Goal: Communication & Community: Participate in discussion

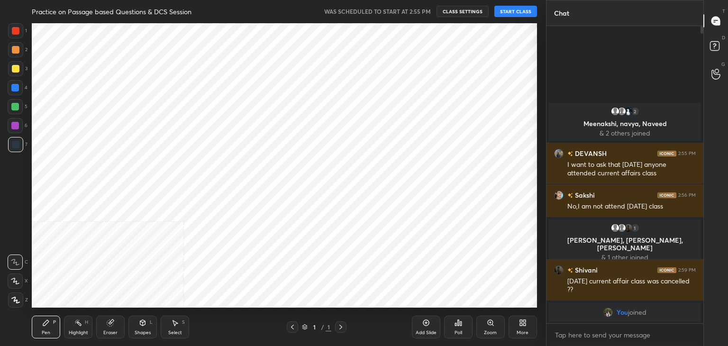
scroll to position [47120, 46898]
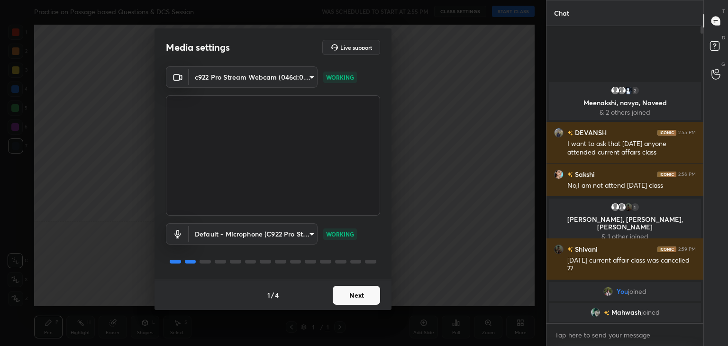
click at [365, 298] on button "Next" at bounding box center [356, 295] width 47 height 19
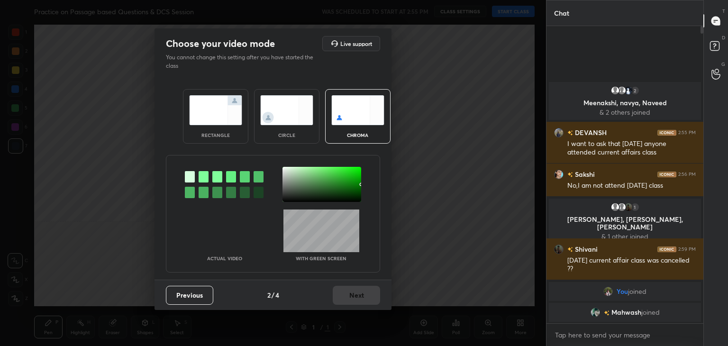
click at [284, 112] on img at bounding box center [286, 110] width 53 height 30
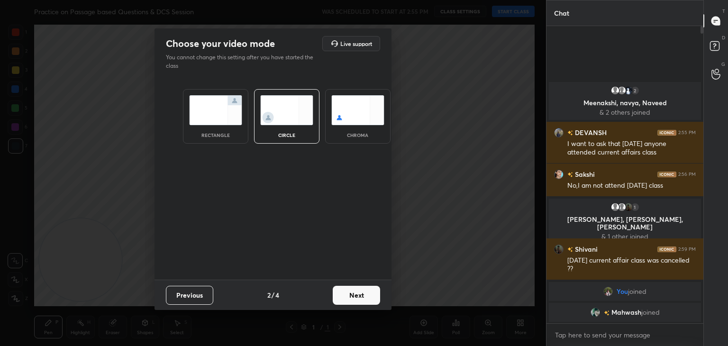
click at [358, 292] on button "Next" at bounding box center [356, 295] width 47 height 19
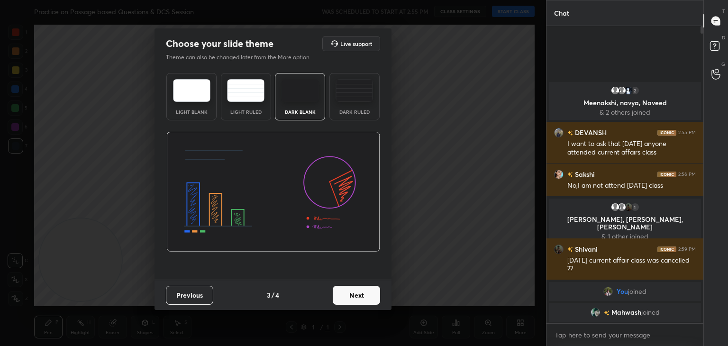
click at [358, 292] on button "Next" at bounding box center [356, 295] width 47 height 19
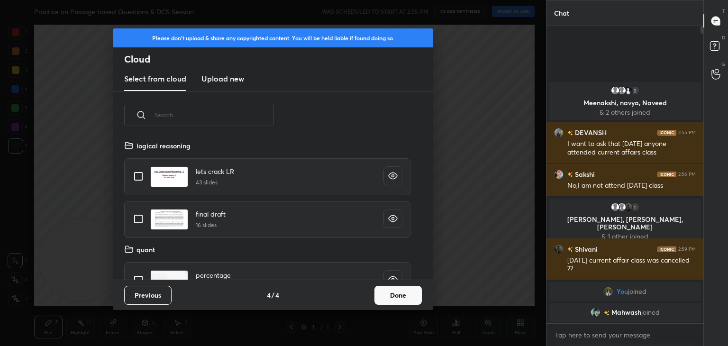
scroll to position [140, 304]
click at [393, 293] on button "Done" at bounding box center [398, 295] width 47 height 19
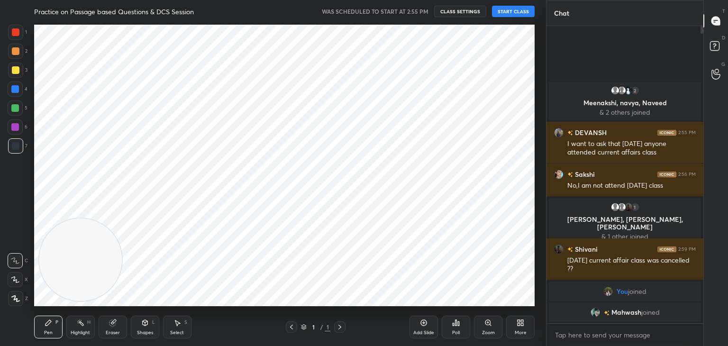
click at [519, 9] on button "START CLASS" at bounding box center [513, 11] width 43 height 11
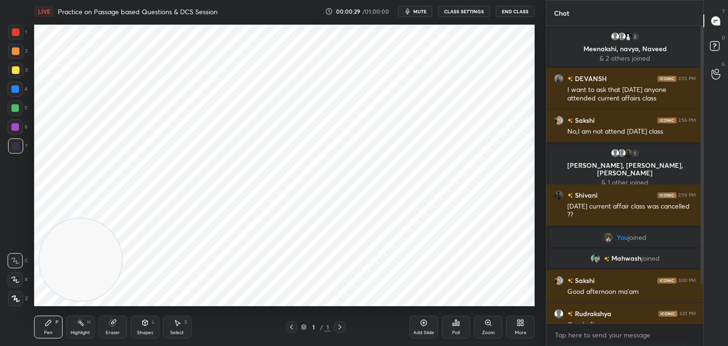
scroll to position [55, 0]
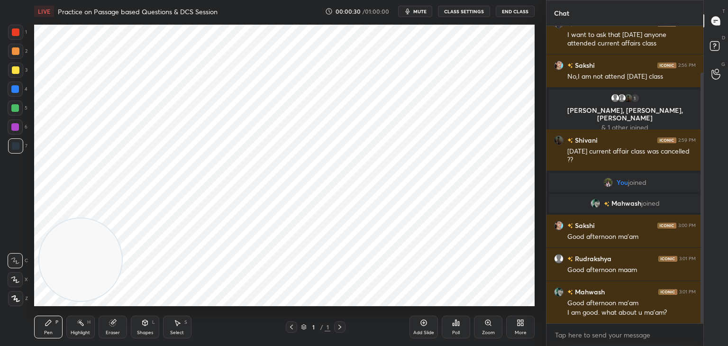
drag, startPoint x: 703, startPoint y: 41, endPoint x: 702, endPoint y: 162, distance: 121.4
click at [702, 162] on div at bounding box center [702, 198] width 3 height 251
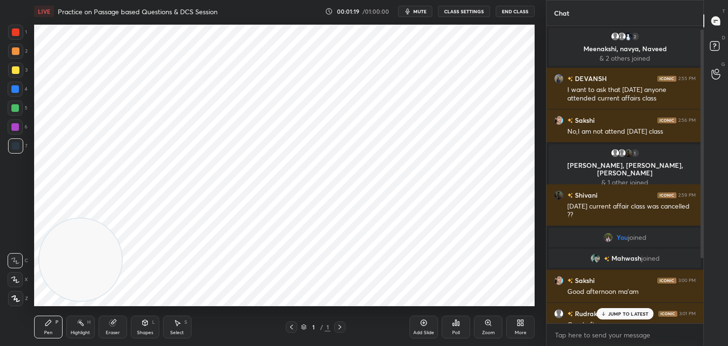
drag, startPoint x: 702, startPoint y: 266, endPoint x: 711, endPoint y: 112, distance: 154.8
click at [711, 112] on div "Chat 2 [PERSON_NAME], navya, [PERSON_NAME] & 2 others joined [PERSON_NAME] 2:55…" at bounding box center [637, 173] width 182 height 346
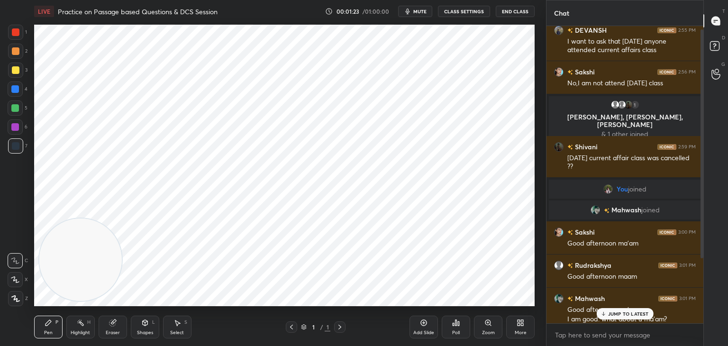
drag, startPoint x: 702, startPoint y: 95, endPoint x: 677, endPoint y: 239, distance: 146.8
click at [677, 239] on div "2 [PERSON_NAME], navya, [PERSON_NAME] & 2 others joined [PERSON_NAME] 2:55 PM I…" at bounding box center [625, 174] width 157 height 297
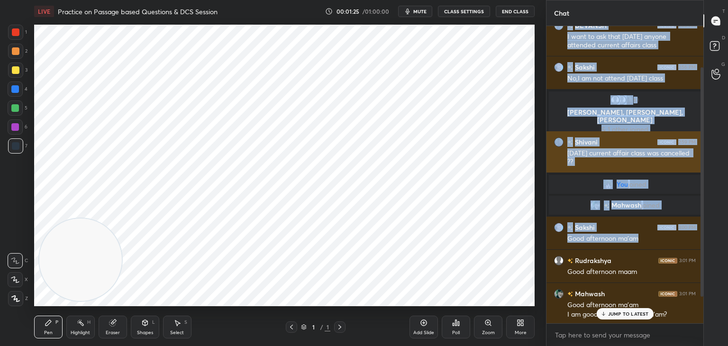
click at [366, 195] on div "1 2 3 4 5 6 7 C X Z C X Z E E Erase all H H LIVE Practice on Passage based Ques…" at bounding box center [364, 173] width 728 height 346
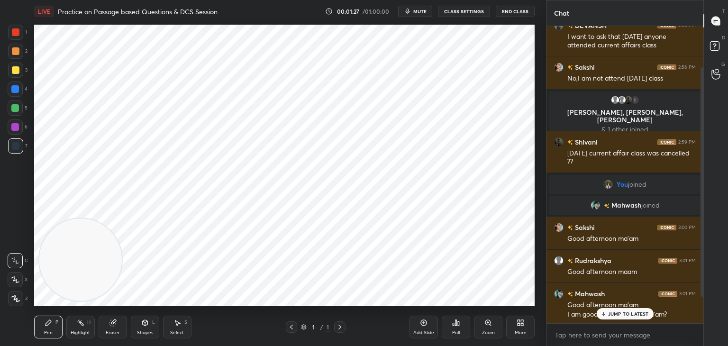
click at [635, 311] on p "JUMP TO LATEST" at bounding box center [628, 314] width 41 height 6
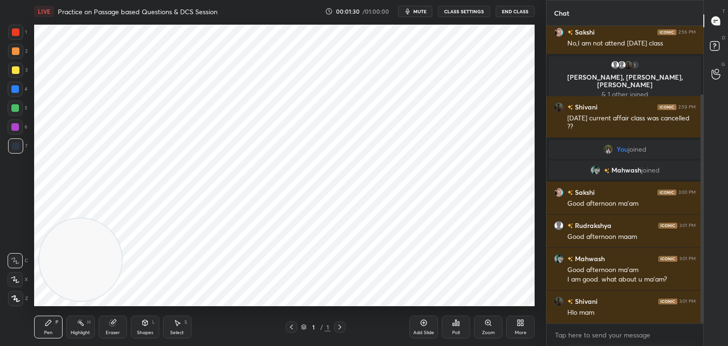
click at [425, 323] on icon at bounding box center [424, 323] width 8 height 8
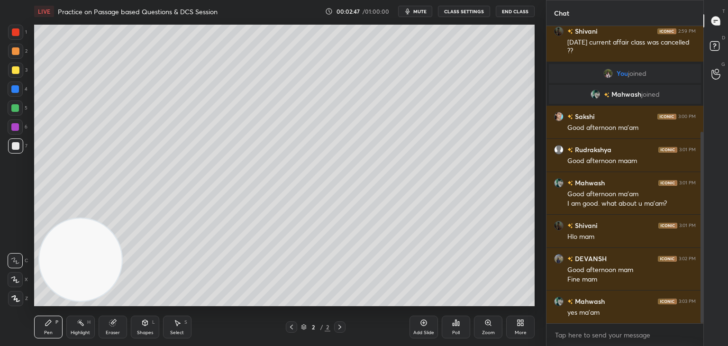
scroll to position [214, 0]
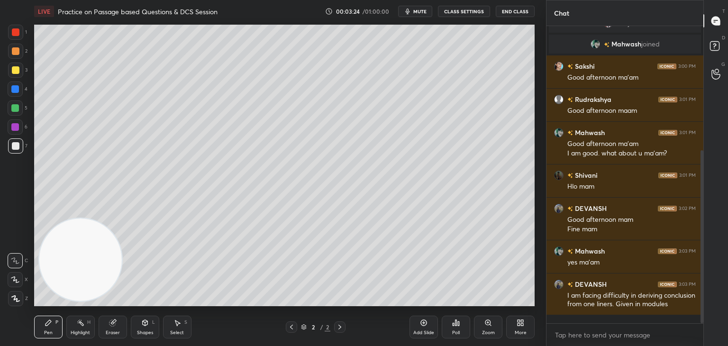
click at [517, 330] on div "More" at bounding box center [521, 332] width 12 height 5
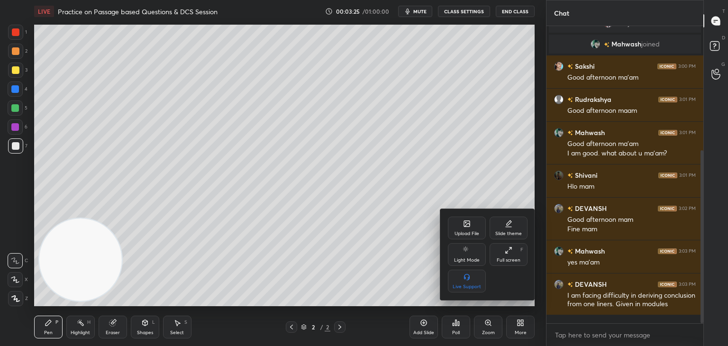
click at [462, 221] on div "Upload File" at bounding box center [467, 228] width 38 height 23
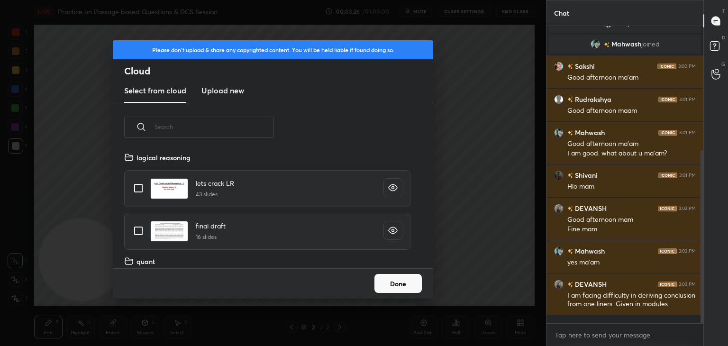
scroll to position [117, 304]
click at [229, 91] on h3 "Upload new" at bounding box center [222, 90] width 43 height 11
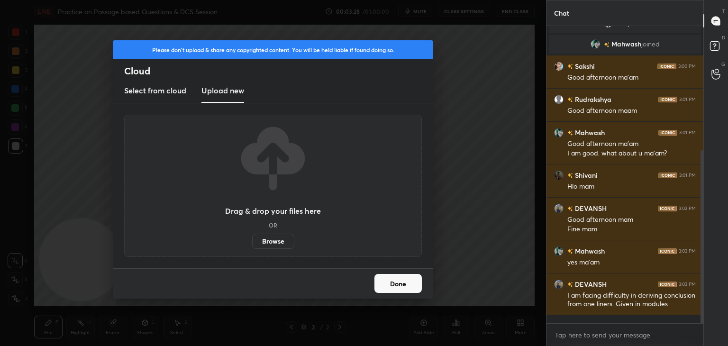
click at [274, 239] on label "Browse" at bounding box center [273, 241] width 42 height 15
click at [252, 239] on input "Browse" at bounding box center [252, 241] width 0 height 15
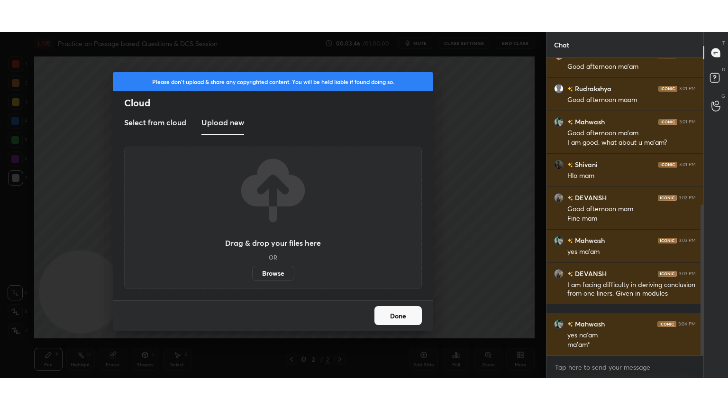
scroll to position [290, 0]
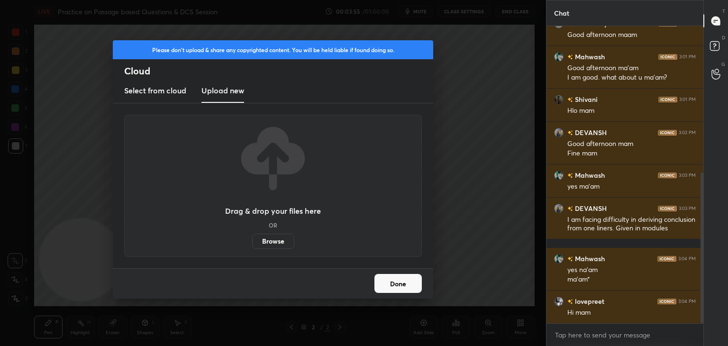
click at [407, 287] on button "Done" at bounding box center [398, 283] width 47 height 19
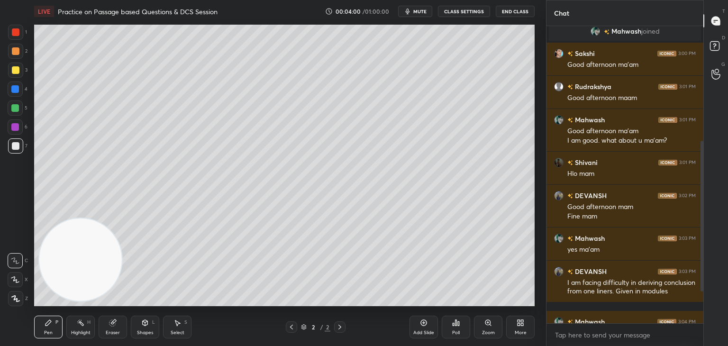
scroll to position [47120, 46898]
type textarea "x"
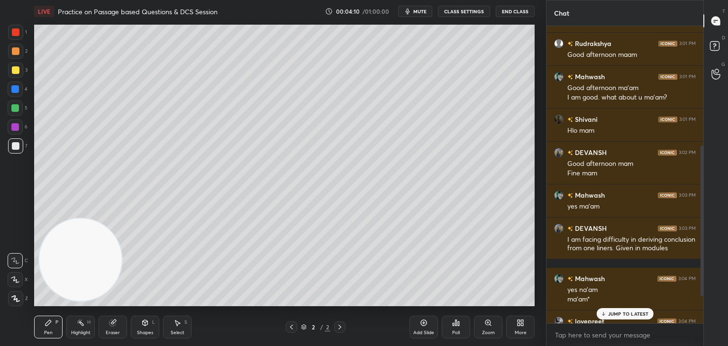
scroll to position [290, 0]
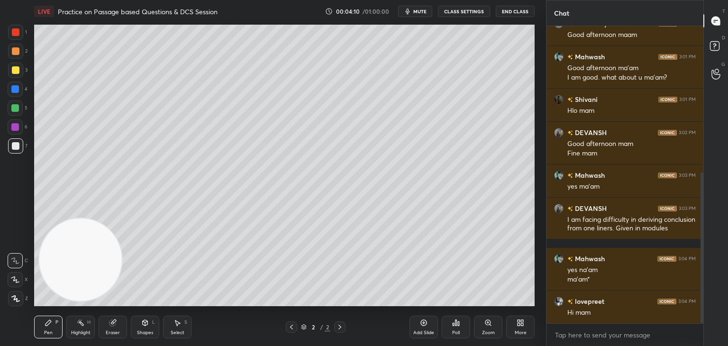
drag, startPoint x: 701, startPoint y: 146, endPoint x: 702, endPoint y: 255, distance: 109.0
click at [702, 255] on div at bounding box center [702, 248] width 3 height 151
click at [523, 331] on div "More" at bounding box center [521, 332] width 12 height 5
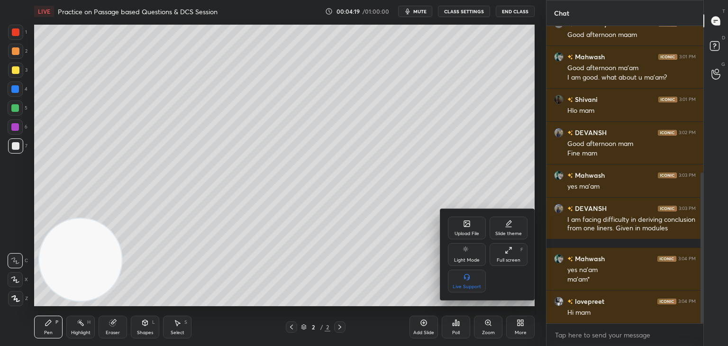
click at [466, 229] on div "Upload File" at bounding box center [467, 228] width 38 height 23
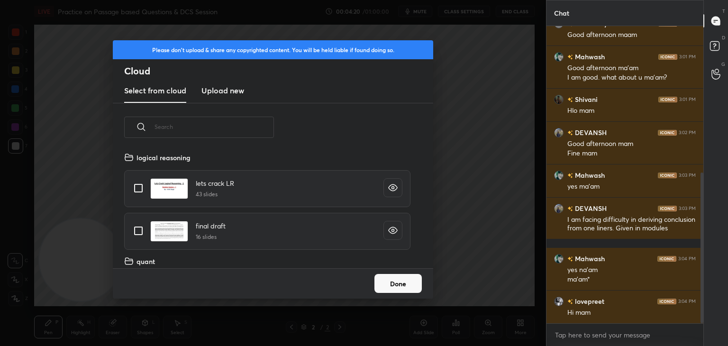
scroll to position [117, 304]
click at [211, 93] on h3 "Upload new" at bounding box center [222, 90] width 43 height 11
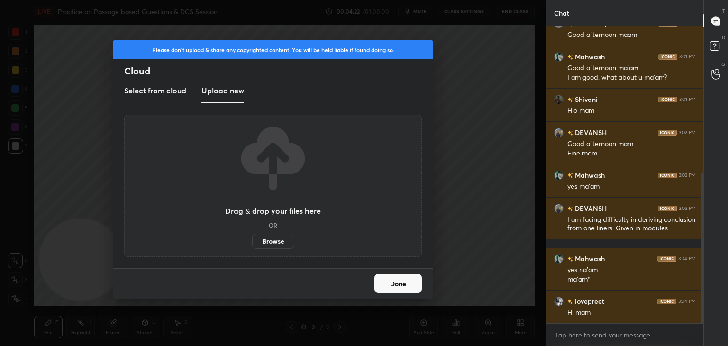
click at [278, 240] on label "Browse" at bounding box center [273, 241] width 42 height 15
click at [252, 240] on input "Browse" at bounding box center [252, 241] width 0 height 15
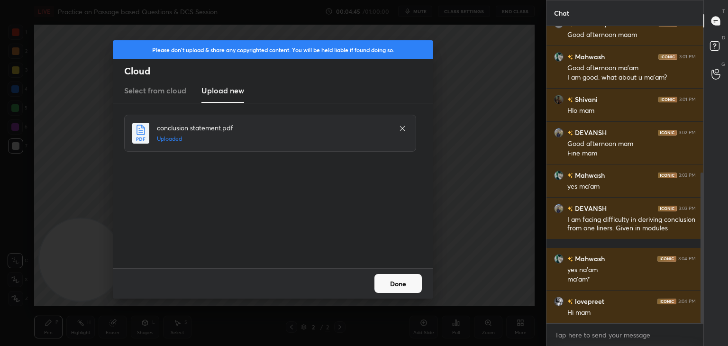
click at [398, 291] on button "Done" at bounding box center [398, 283] width 47 height 19
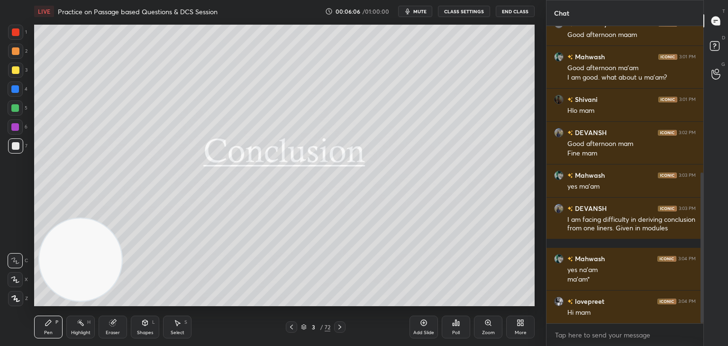
click at [304, 330] on div "3 / 72" at bounding box center [315, 327] width 29 height 9
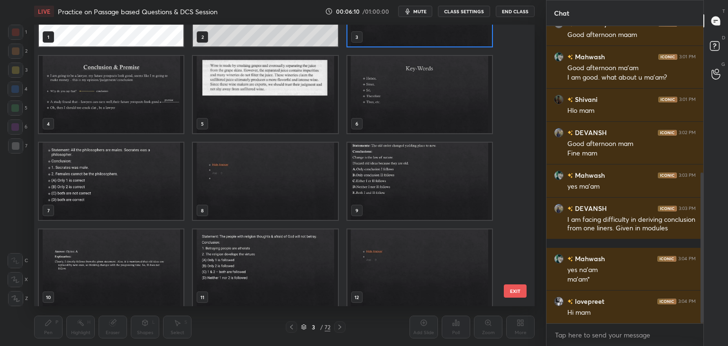
scroll to position [61, 0]
click at [148, 196] on img "grid" at bounding box center [111, 180] width 145 height 77
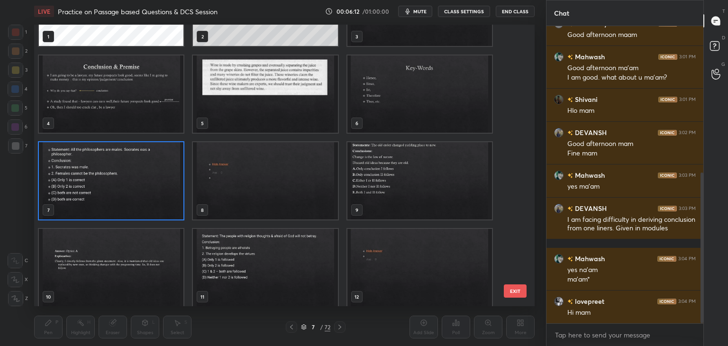
click at [149, 196] on img "grid" at bounding box center [111, 180] width 145 height 77
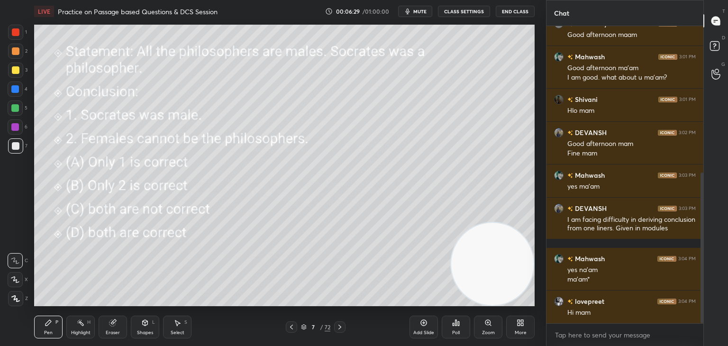
scroll to position [323, 0]
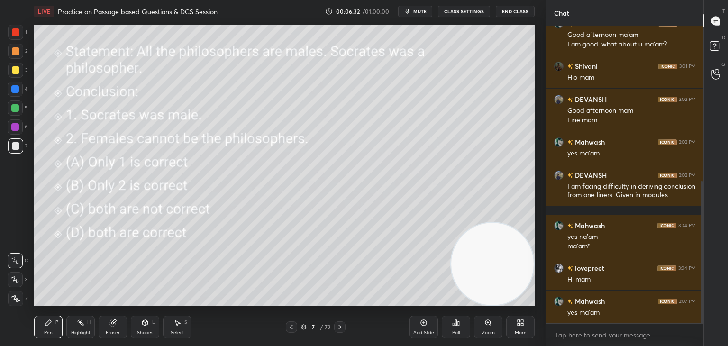
click at [454, 330] on div "Poll" at bounding box center [456, 332] width 8 height 5
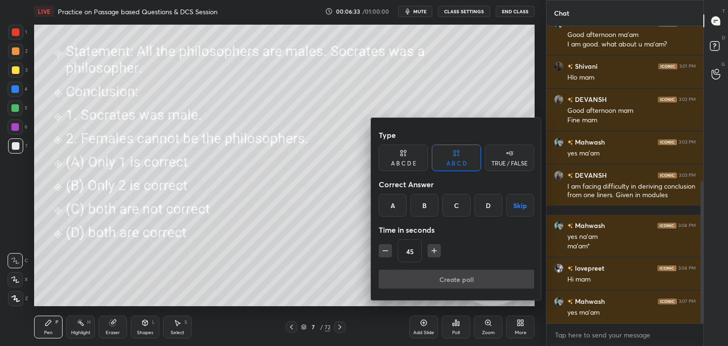
click at [390, 209] on div "A" at bounding box center [393, 205] width 28 height 23
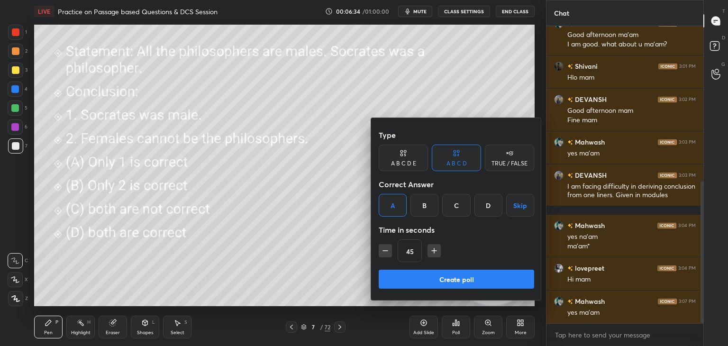
click at [383, 247] on icon "button" at bounding box center [385, 250] width 9 height 9
click at [382, 249] on icon "button" at bounding box center [385, 250] width 9 height 9
type input "15"
click at [405, 273] on button "Create poll" at bounding box center [456, 279] width 155 height 19
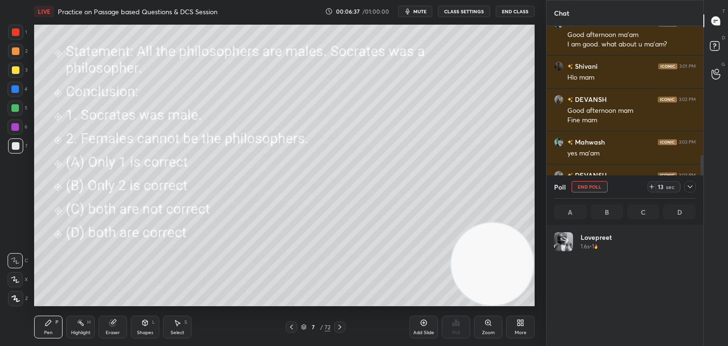
scroll to position [111, 139]
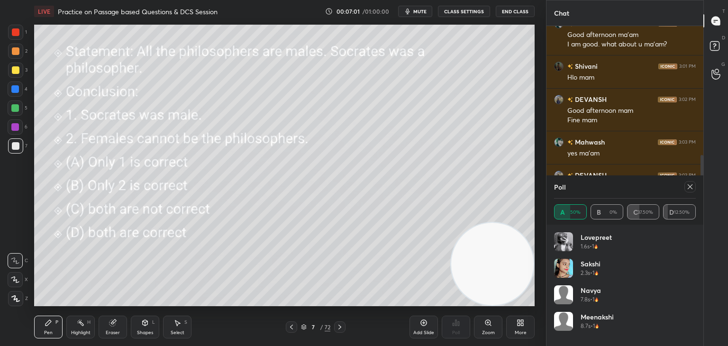
click at [691, 187] on icon at bounding box center [690, 187] width 8 height 8
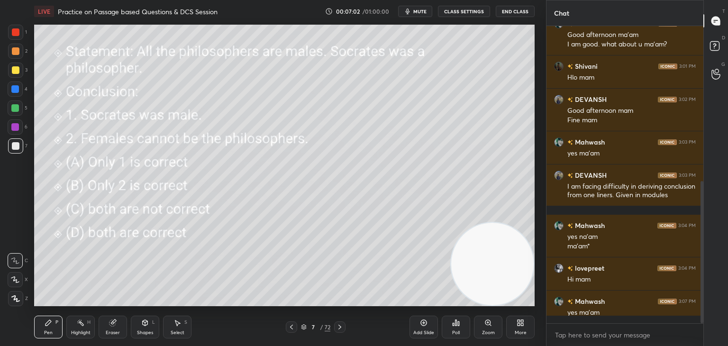
scroll to position [3, 3]
click at [22, 2] on div "1 2 3 4 5 6 7 C X Z C X Z E E Erase all H H LIVE Practice on Passage based Ques…" at bounding box center [269, 173] width 539 height 346
click at [340, 328] on icon at bounding box center [339, 327] width 3 height 5
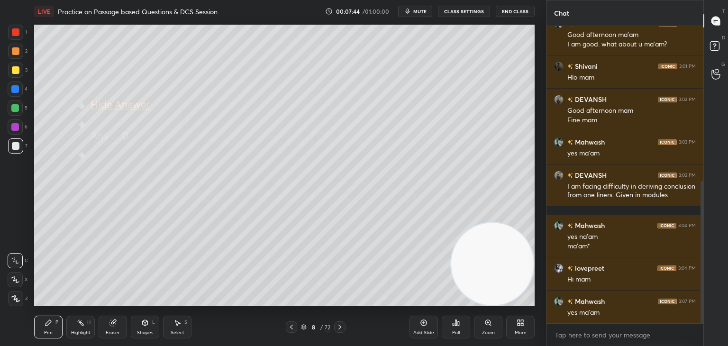
click at [340, 329] on icon at bounding box center [340, 327] width 8 height 8
click at [303, 328] on icon at bounding box center [304, 327] width 6 height 6
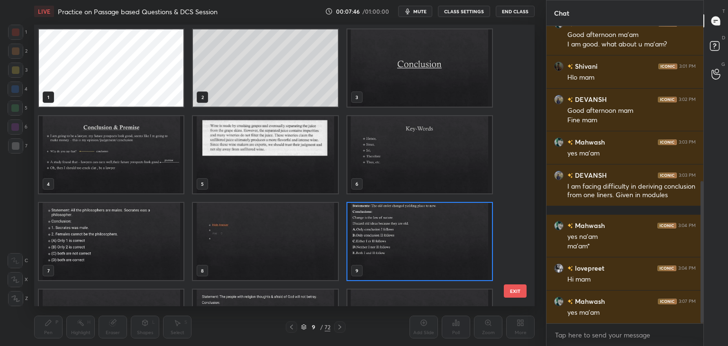
scroll to position [279, 496]
click at [400, 254] on img "grid" at bounding box center [419, 241] width 145 height 77
click at [399, 254] on img "grid" at bounding box center [419, 241] width 145 height 77
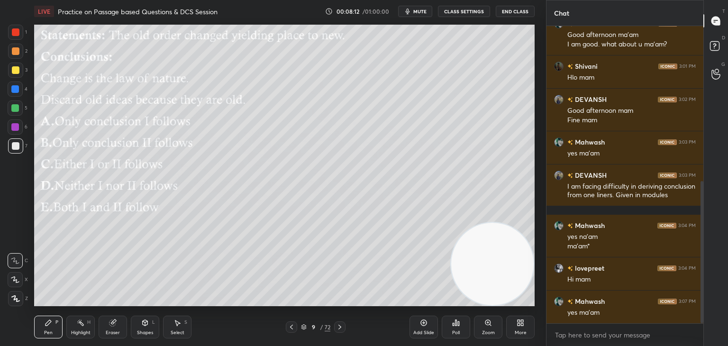
click at [458, 326] on icon at bounding box center [458, 323] width 1 height 4
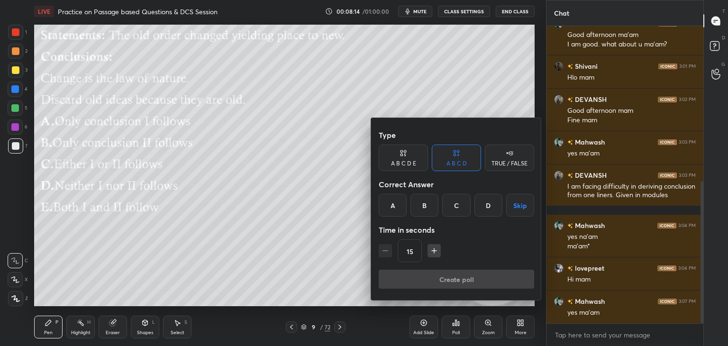
click at [404, 163] on div "A B C D E" at bounding box center [403, 164] width 25 height 6
click at [389, 205] on div "A" at bounding box center [390, 205] width 23 height 23
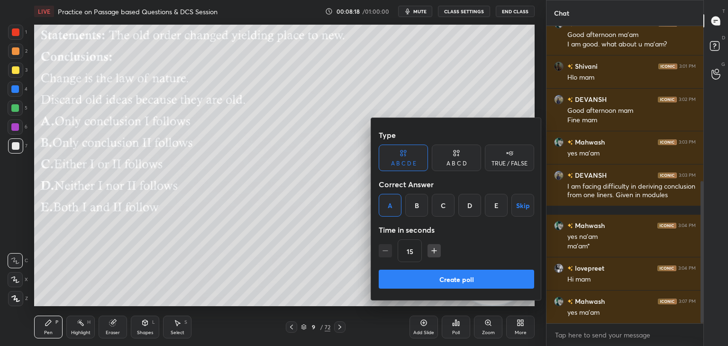
click at [452, 280] on button "Create poll" at bounding box center [456, 279] width 155 height 19
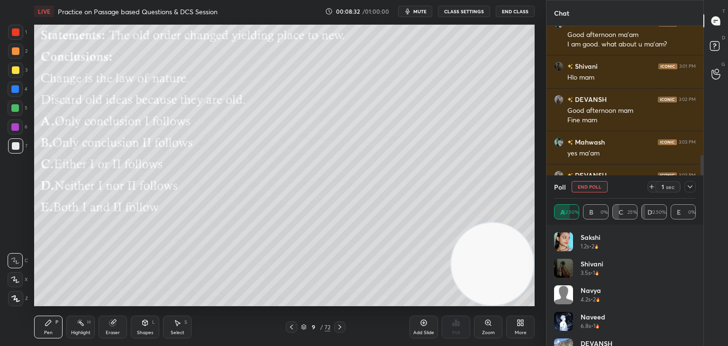
scroll to position [19, 0]
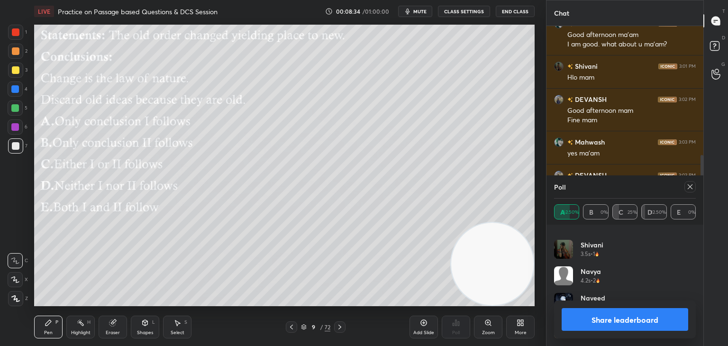
click at [690, 185] on icon at bounding box center [690, 187] width 8 height 8
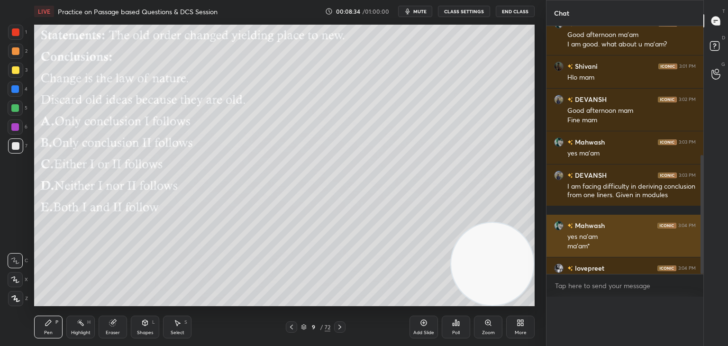
scroll to position [3, 3]
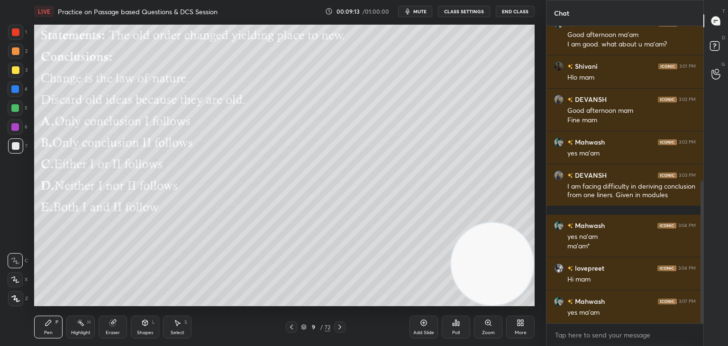
click at [303, 328] on icon at bounding box center [304, 327] width 6 height 6
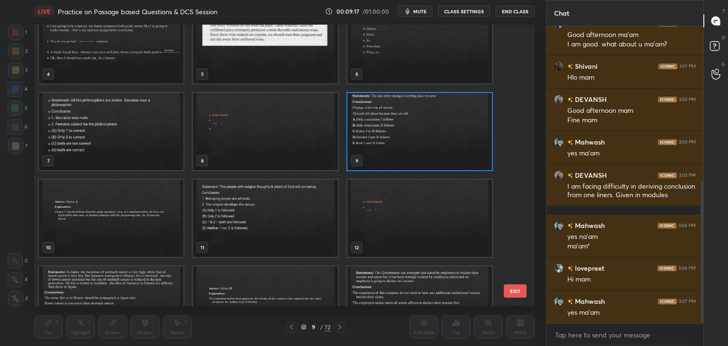
click at [275, 218] on img "grid" at bounding box center [265, 218] width 145 height 77
click at [275, 219] on img "grid" at bounding box center [265, 218] width 145 height 77
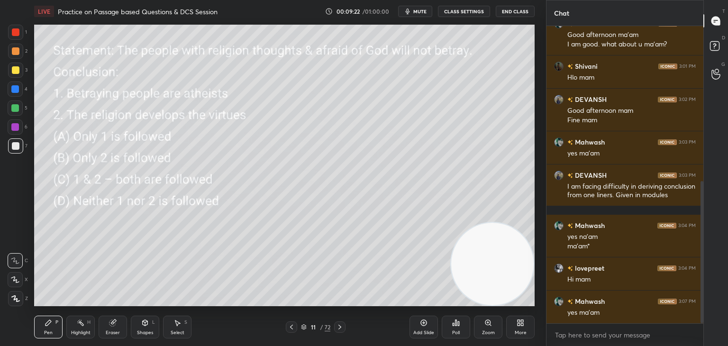
click at [303, 330] on div "11 / 72" at bounding box center [315, 327] width 29 height 9
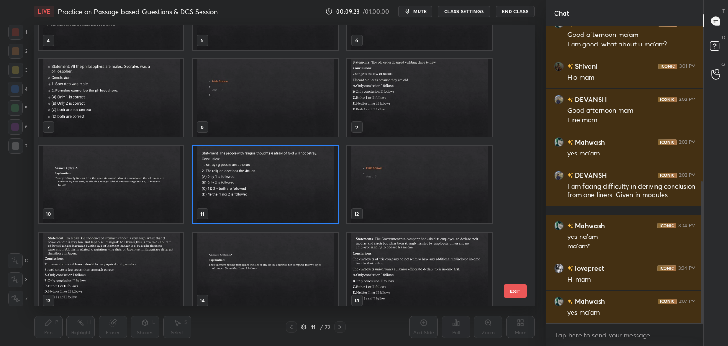
scroll to position [142, 0]
click at [307, 192] on img "grid" at bounding box center [265, 186] width 145 height 77
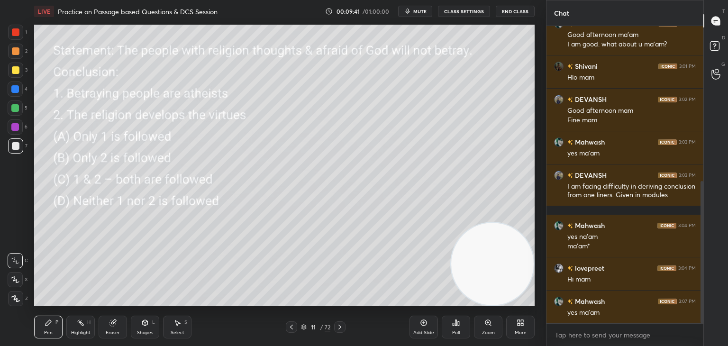
click at [459, 327] on div "Poll" at bounding box center [456, 327] width 28 height 23
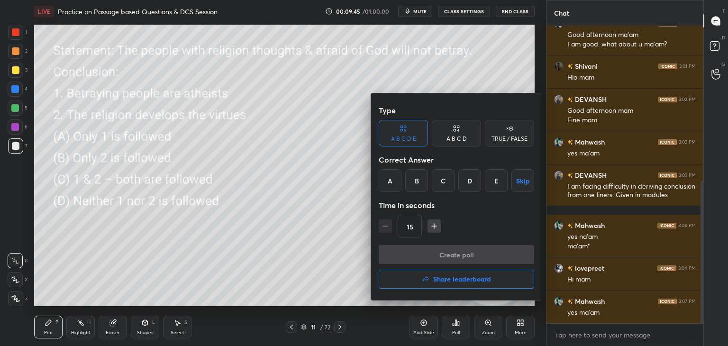
click at [457, 137] on div "A B C D" at bounding box center [457, 139] width 20 height 6
click at [424, 183] on div "B" at bounding box center [425, 180] width 28 height 23
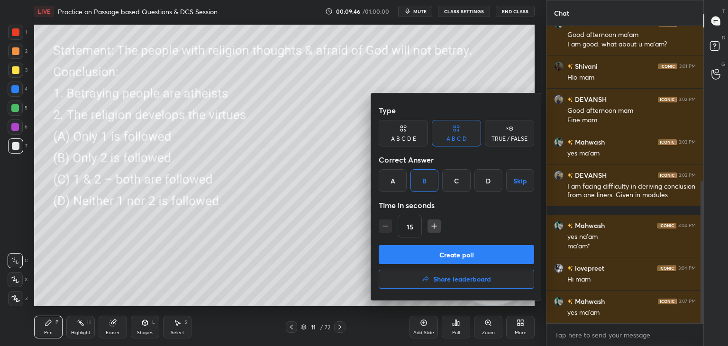
click at [417, 253] on button "Create poll" at bounding box center [456, 254] width 155 height 19
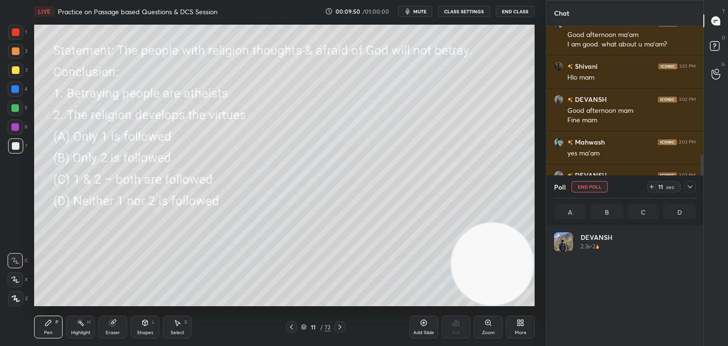
scroll to position [111, 139]
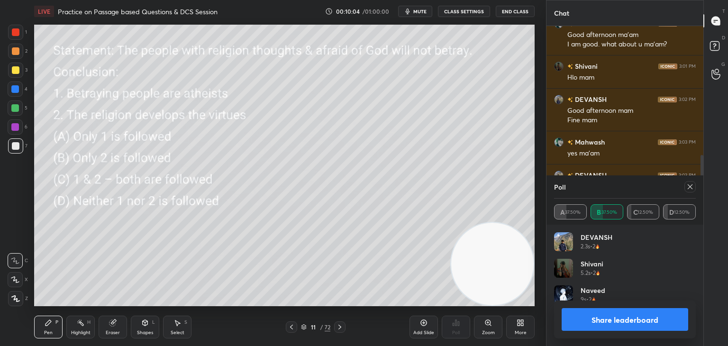
click at [585, 315] on button "Share leaderboard" at bounding box center [625, 319] width 127 height 23
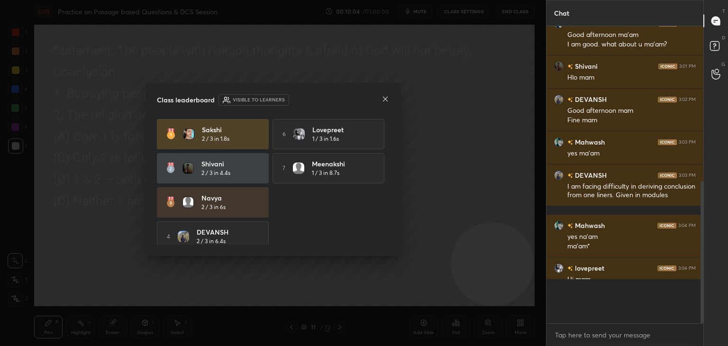
scroll to position [316, 154]
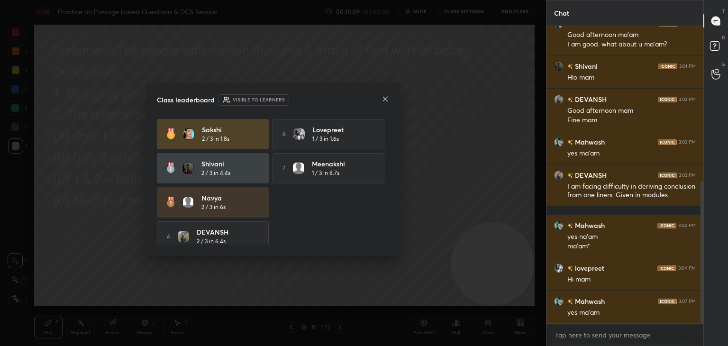
click at [384, 100] on icon at bounding box center [386, 99] width 8 height 8
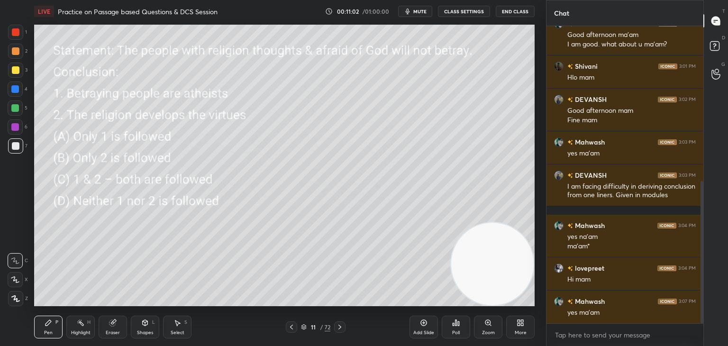
click at [300, 327] on div "11 / 72" at bounding box center [316, 326] width 60 height 11
click at [303, 329] on icon at bounding box center [304, 327] width 6 height 6
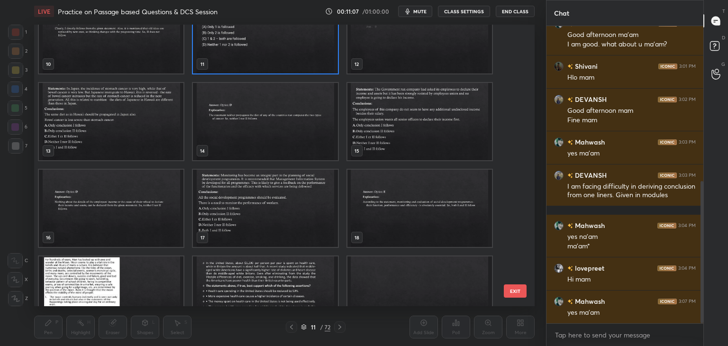
scroll to position [294, 0]
click at [140, 123] on img "grid" at bounding box center [111, 120] width 145 height 77
click at [141, 122] on img "grid" at bounding box center [111, 120] width 145 height 77
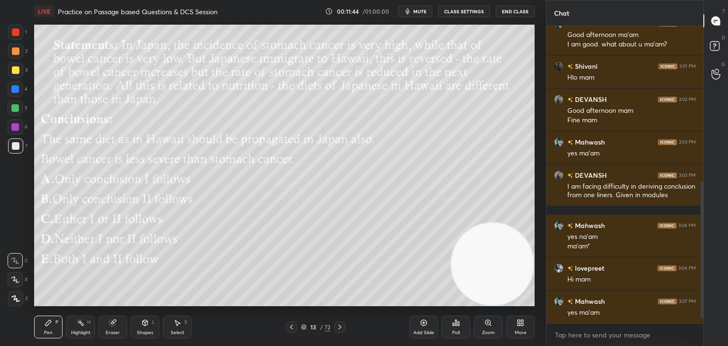
scroll to position [346, 0]
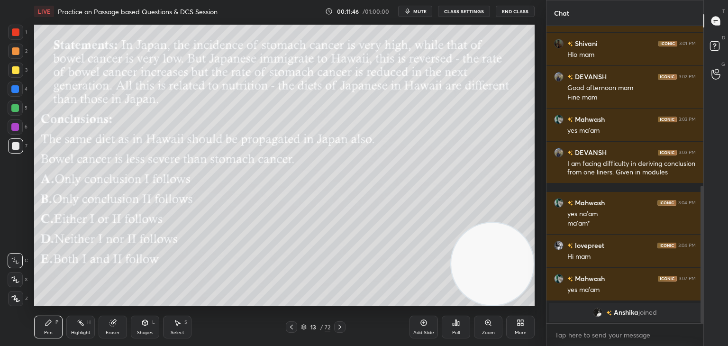
click at [425, 15] on button "mute" at bounding box center [415, 11] width 34 height 11
click at [424, 13] on span "unmute" at bounding box center [419, 11] width 20 height 7
click at [462, 324] on div "Poll" at bounding box center [456, 327] width 28 height 23
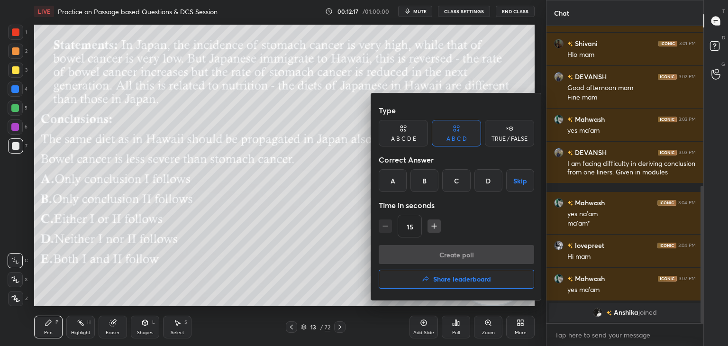
click at [405, 145] on div "A B C D E" at bounding box center [403, 133] width 49 height 27
click at [470, 179] on div "D" at bounding box center [469, 180] width 23 height 23
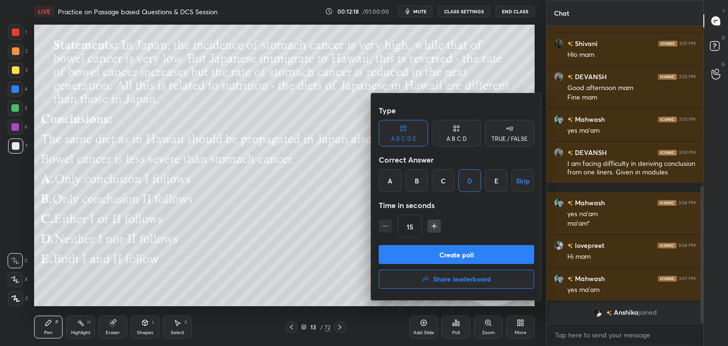
click at [466, 255] on button "Create poll" at bounding box center [456, 254] width 155 height 19
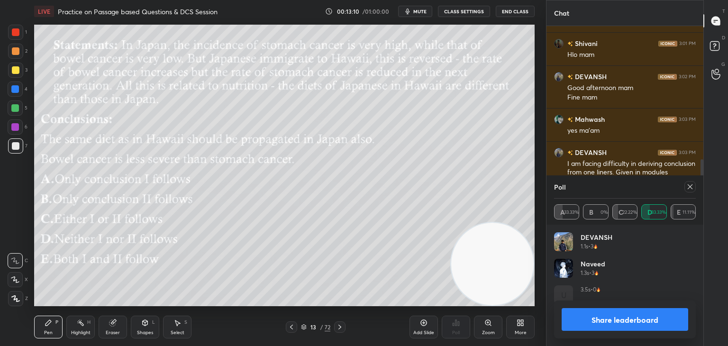
scroll to position [3, 3]
click at [689, 189] on icon at bounding box center [690, 187] width 8 height 8
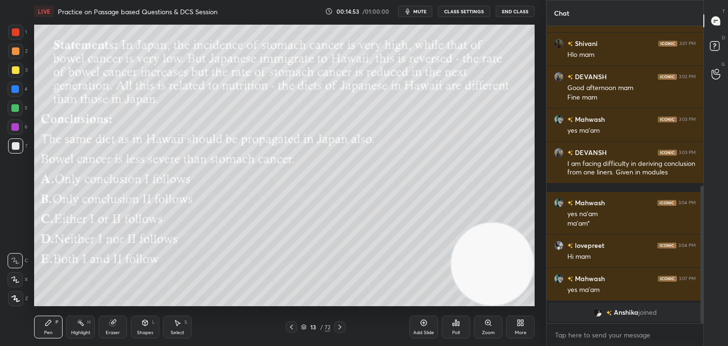
click at [303, 327] on icon at bounding box center [304, 326] width 5 height 2
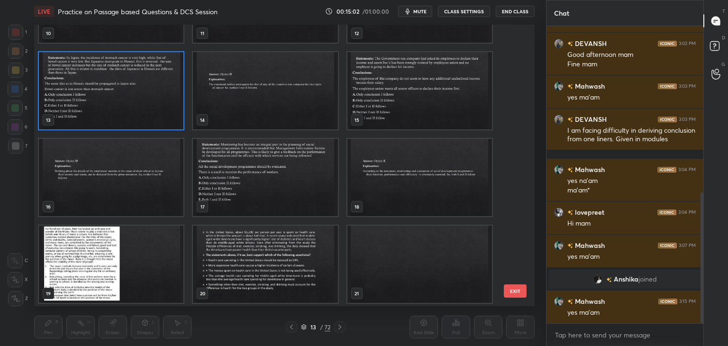
scroll to position [325, 0]
click at [436, 106] on img "grid" at bounding box center [419, 90] width 145 height 77
click at [438, 108] on img "grid" at bounding box center [419, 90] width 145 height 77
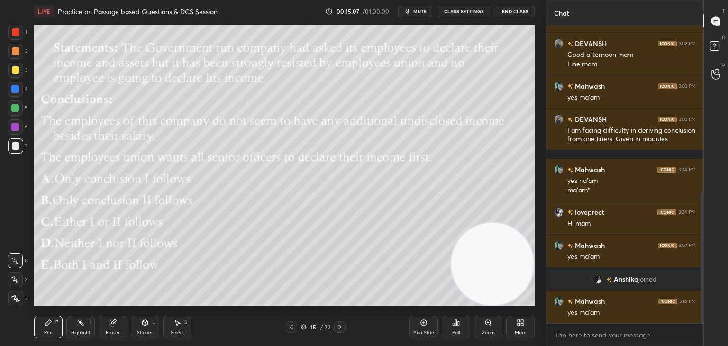
scroll to position [412, 0]
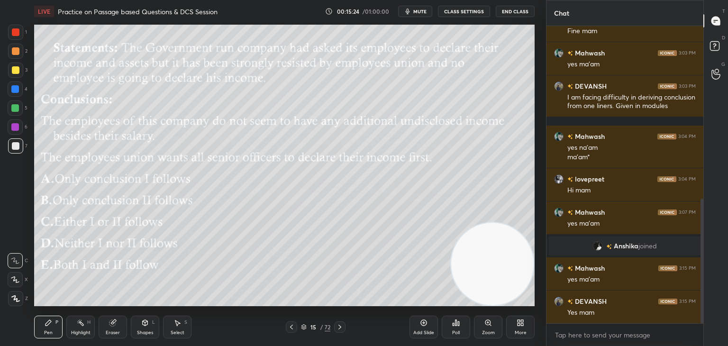
click at [303, 327] on icon at bounding box center [304, 326] width 5 height 2
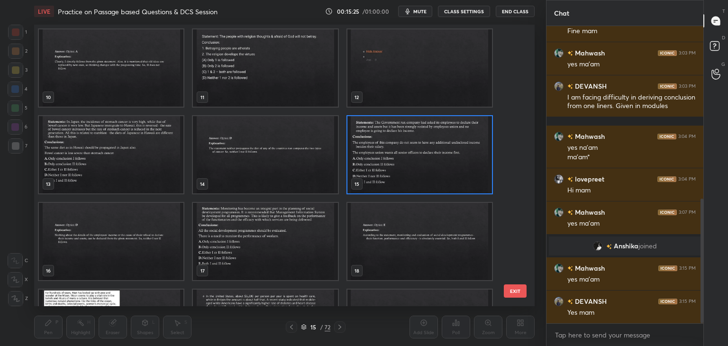
scroll to position [273, 0]
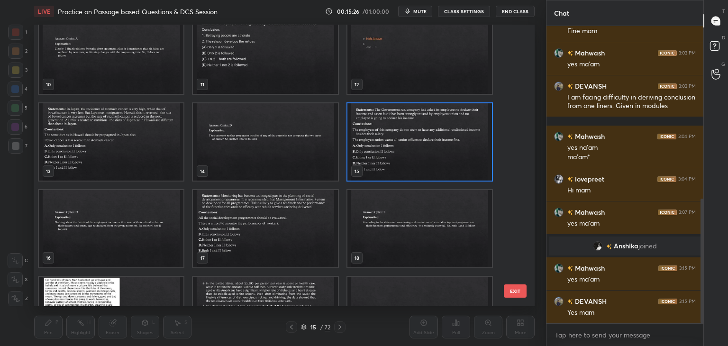
click at [441, 165] on img "grid" at bounding box center [419, 141] width 145 height 77
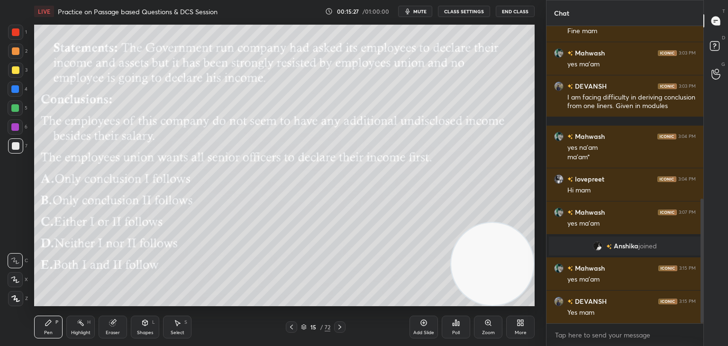
click at [440, 165] on img "grid" at bounding box center [419, 141] width 145 height 77
click at [423, 17] on div "LIVE Practice on Passage based Questions & DCS Session 00:15:29 / 01:00:00 mute…" at bounding box center [284, 11] width 501 height 23
click at [420, 14] on span "mute" at bounding box center [419, 11] width 13 height 7
click at [415, 12] on span "unmute" at bounding box center [419, 11] width 20 height 7
click at [457, 327] on div "Poll" at bounding box center [456, 327] width 28 height 23
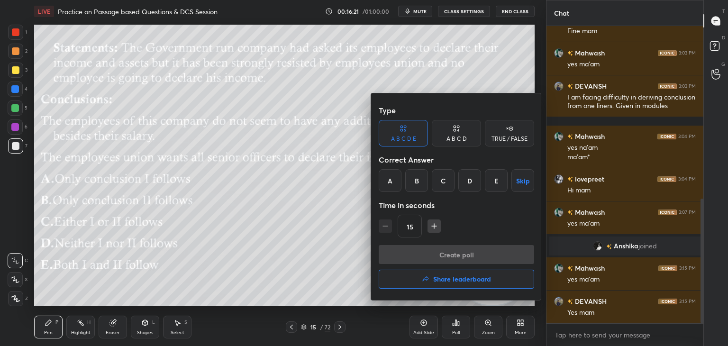
click at [470, 181] on div "D" at bounding box center [469, 180] width 23 height 23
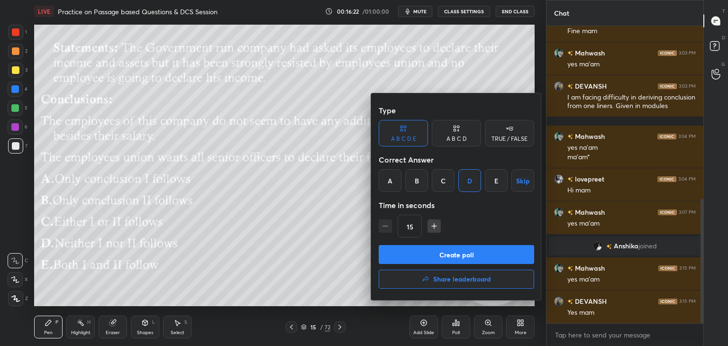
click at [452, 254] on button "Create poll" at bounding box center [456, 254] width 155 height 19
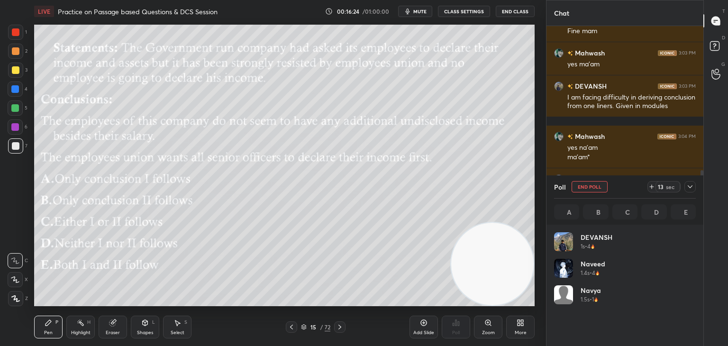
scroll to position [111, 139]
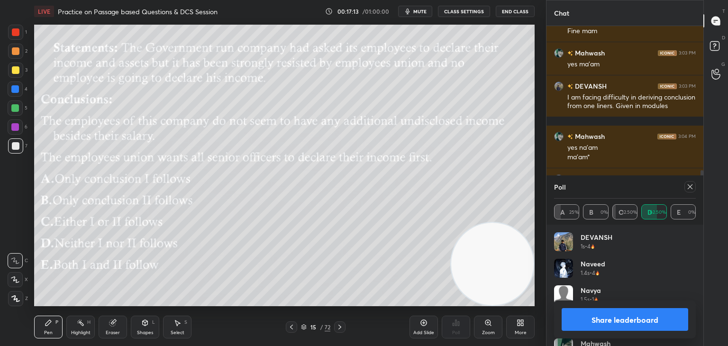
click at [689, 191] on div at bounding box center [690, 186] width 11 height 11
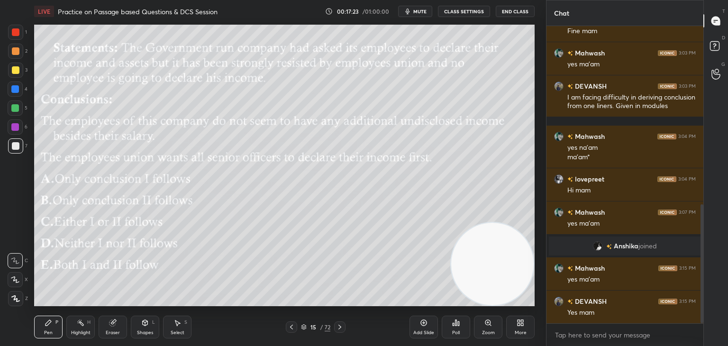
scroll to position [446, 0]
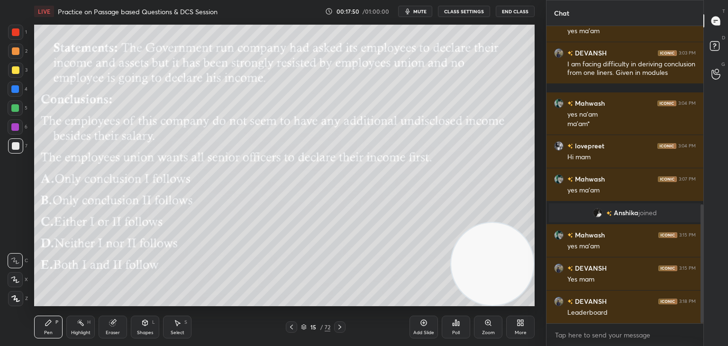
click at [456, 323] on icon at bounding box center [456, 323] width 1 height 6
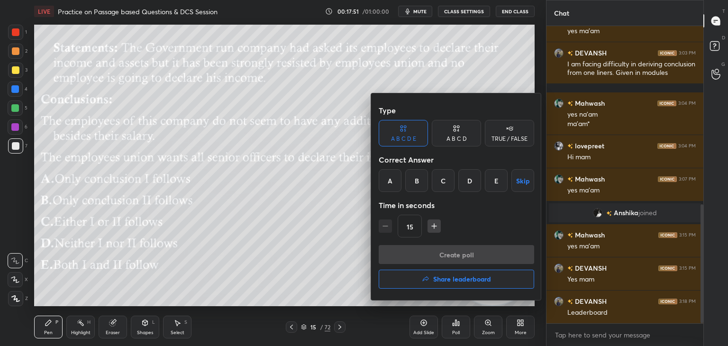
click at [454, 277] on h4 "Share leaderboard" at bounding box center [462, 279] width 58 height 7
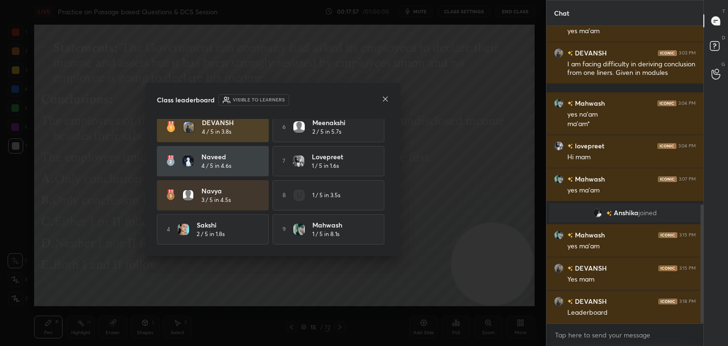
scroll to position [0, 0]
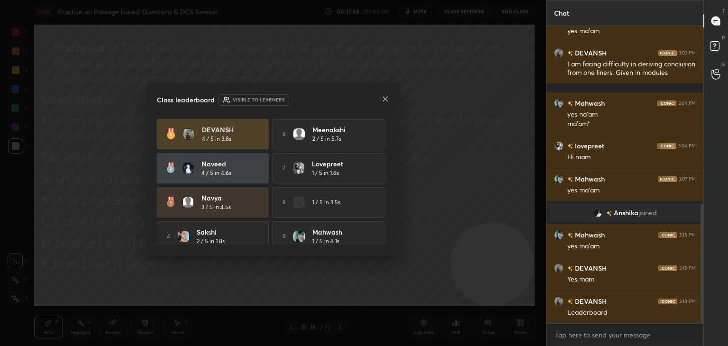
click at [386, 100] on icon at bounding box center [386, 99] width 8 height 8
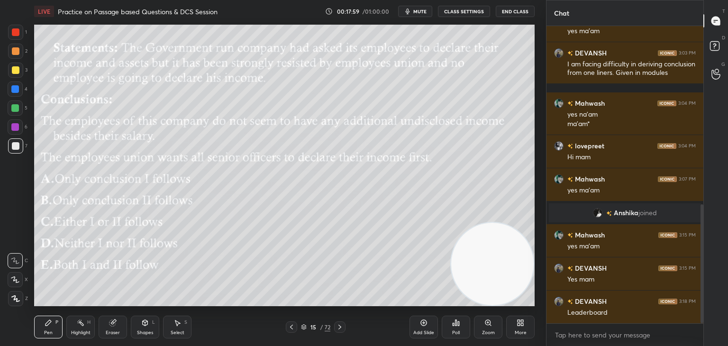
click at [304, 325] on icon at bounding box center [304, 327] width 6 height 6
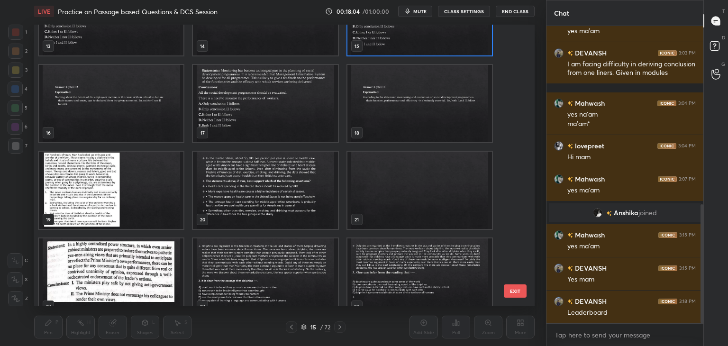
scroll to position [406, 0]
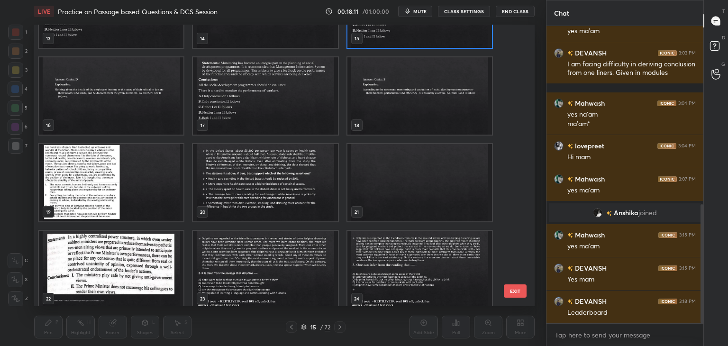
click at [289, 183] on img "grid" at bounding box center [265, 182] width 145 height 77
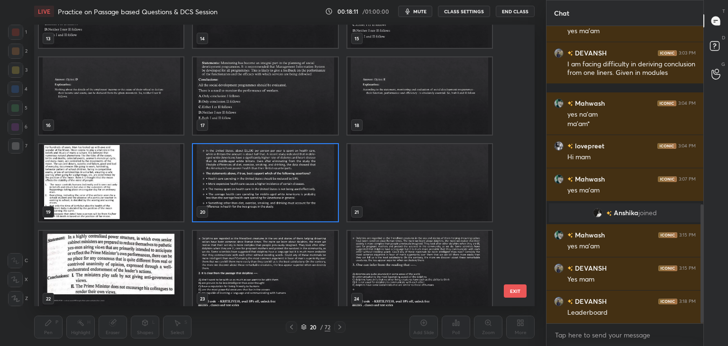
click at [292, 182] on img "grid" at bounding box center [265, 182] width 145 height 77
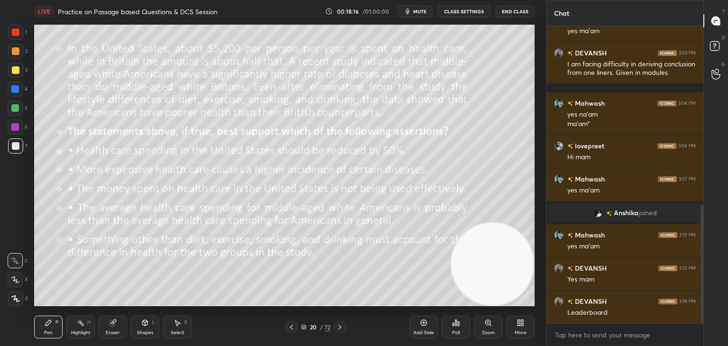
click at [305, 329] on icon at bounding box center [304, 328] width 5 height 1
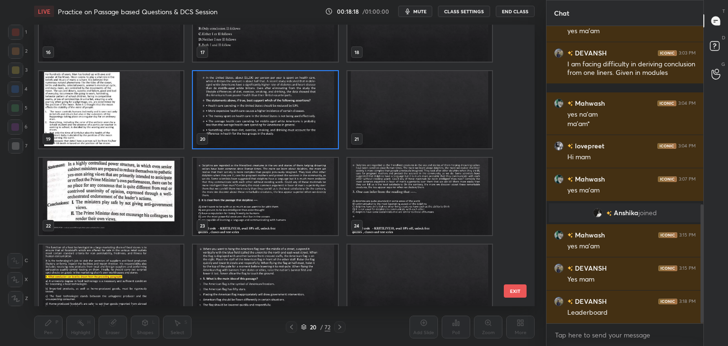
scroll to position [479, 0]
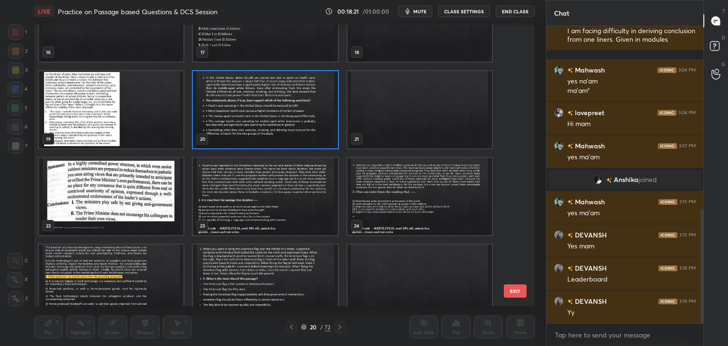
click at [159, 188] on img "grid" at bounding box center [111, 196] width 145 height 77
click at [161, 188] on img "grid" at bounding box center [111, 196] width 145 height 77
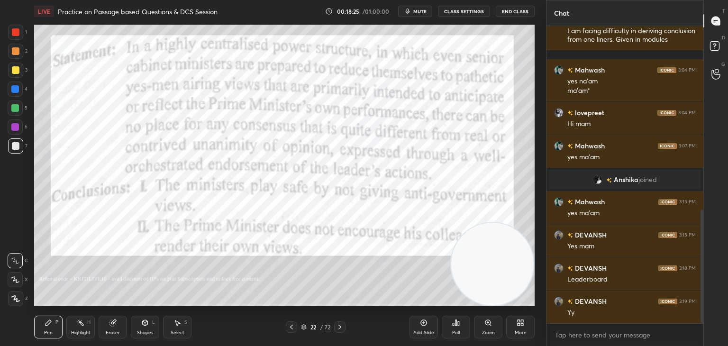
scroll to position [488, 0]
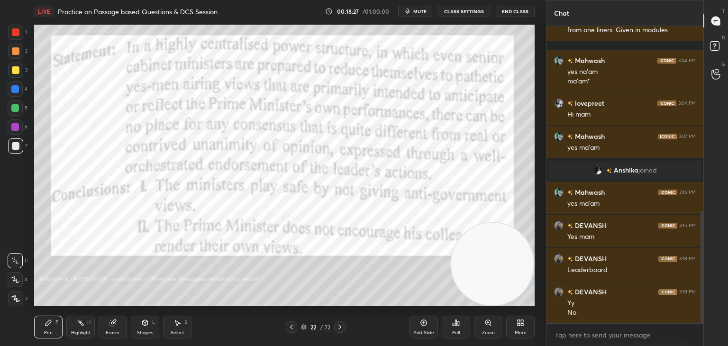
click at [303, 326] on icon at bounding box center [304, 327] width 6 height 6
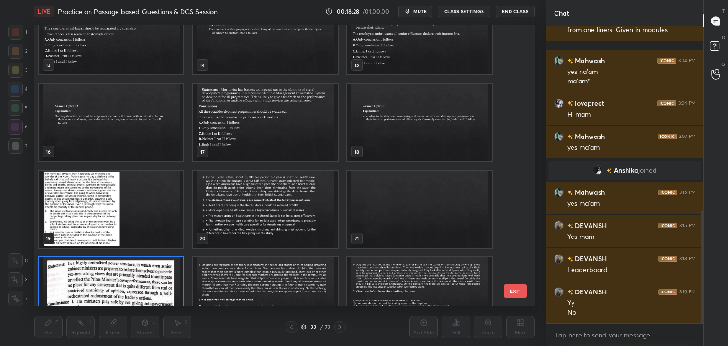
scroll to position [364, 0]
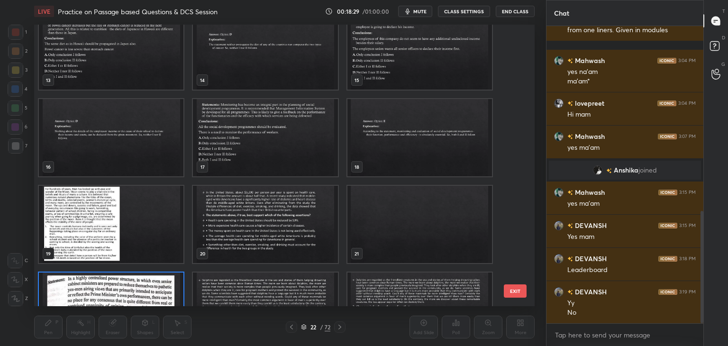
click at [286, 140] on img "grid" at bounding box center [265, 137] width 145 height 77
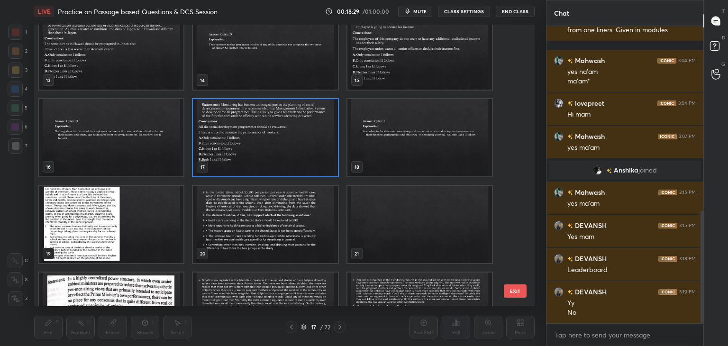
click at [287, 137] on img "grid" at bounding box center [265, 137] width 145 height 77
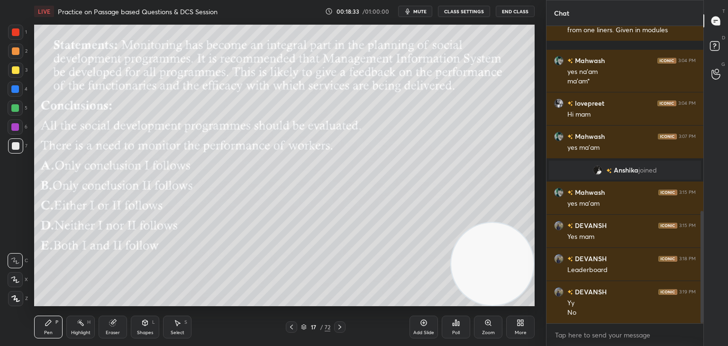
click at [303, 329] on icon at bounding box center [304, 327] width 5 height 1
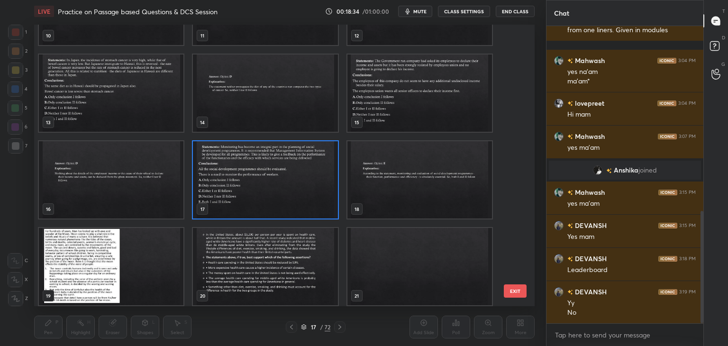
scroll to position [322, 0]
click at [297, 179] on img "grid" at bounding box center [265, 179] width 145 height 77
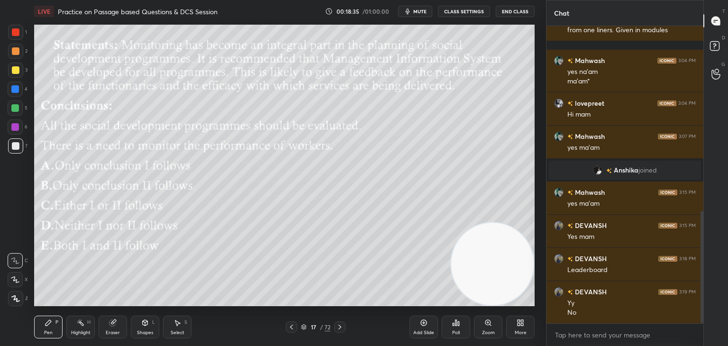
click at [299, 181] on img "grid" at bounding box center [265, 179] width 145 height 77
click at [430, 10] on button "mute" at bounding box center [415, 11] width 34 height 11
click at [427, 15] on button "unmute" at bounding box center [415, 11] width 34 height 11
click at [454, 330] on div "Poll" at bounding box center [456, 332] width 8 height 5
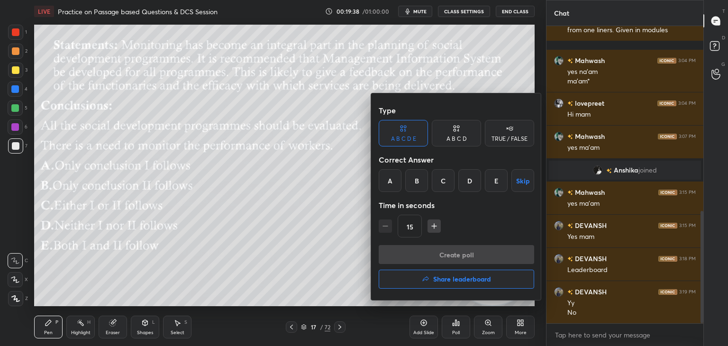
click at [499, 181] on div "E" at bounding box center [496, 180] width 23 height 23
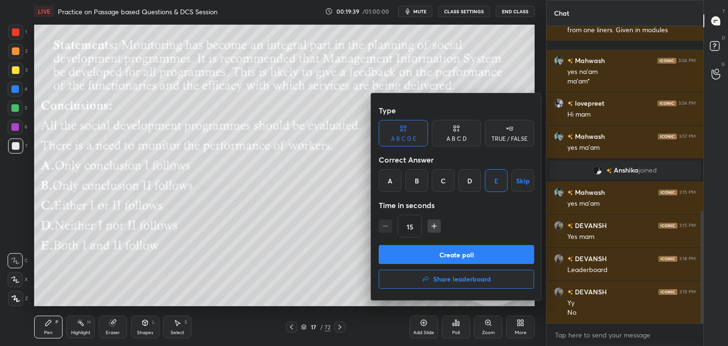
click at [468, 256] on button "Create poll" at bounding box center [456, 254] width 155 height 19
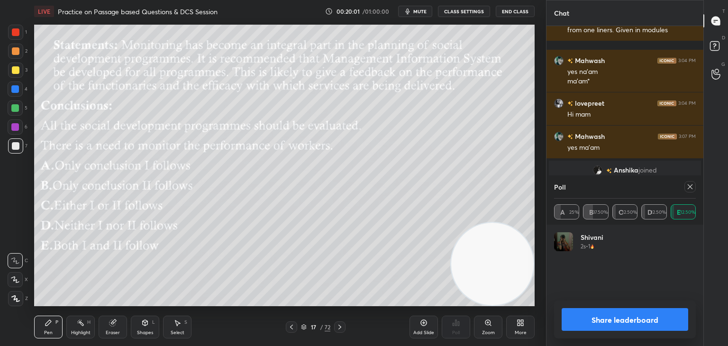
scroll to position [3, 3]
click at [689, 186] on icon at bounding box center [690, 186] width 5 height 5
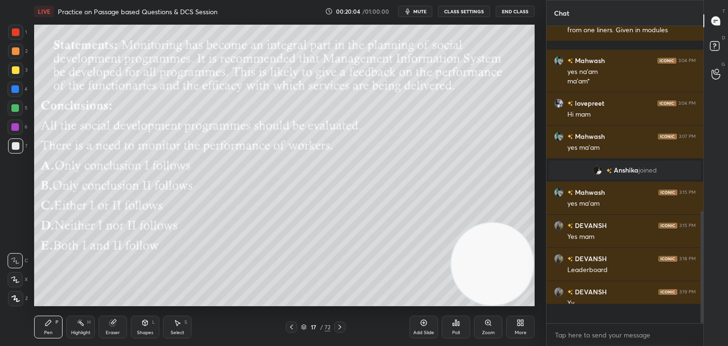
scroll to position [294, 154]
click at [307, 325] on div "17 / 72" at bounding box center [315, 327] width 29 height 9
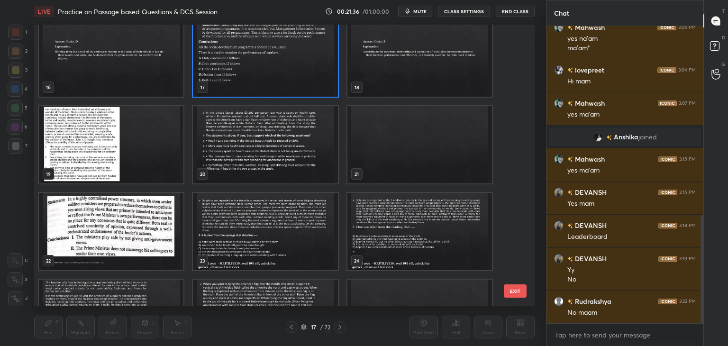
scroll to position [481, 0]
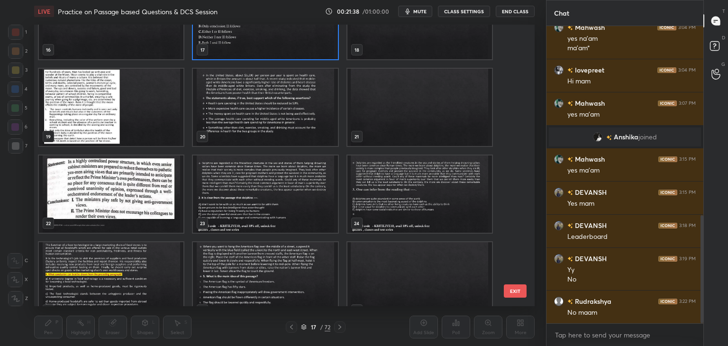
click at [145, 194] on img "grid" at bounding box center [111, 193] width 145 height 77
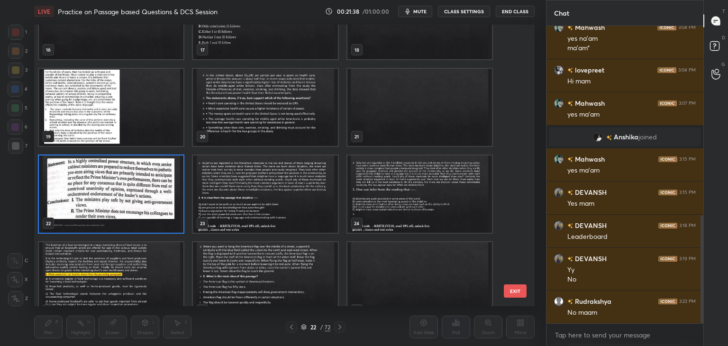
click at [146, 193] on img "grid" at bounding box center [111, 193] width 145 height 77
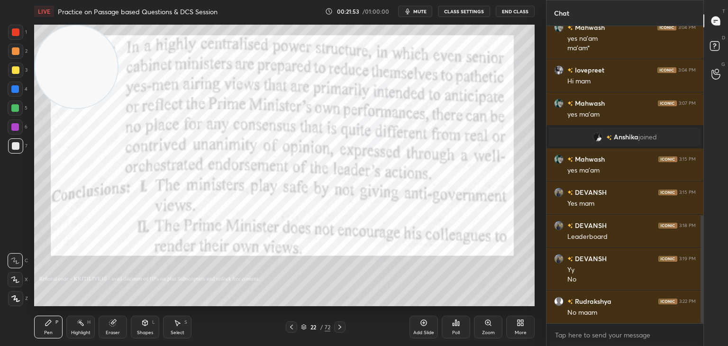
click at [14, 33] on div at bounding box center [16, 32] width 8 height 8
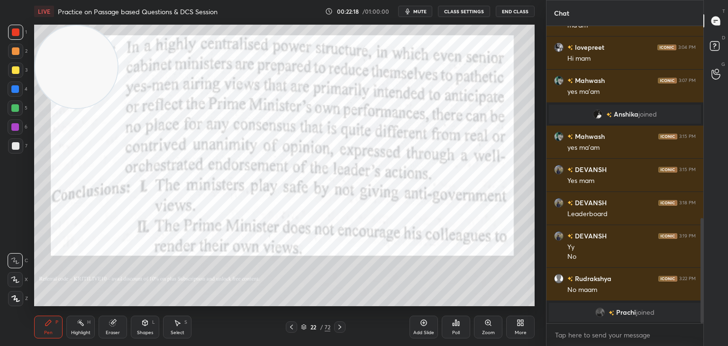
click at [421, 11] on span "mute" at bounding box center [419, 11] width 13 height 7
click at [425, 11] on span "unmute" at bounding box center [419, 11] width 20 height 7
click at [457, 330] on div "Poll" at bounding box center [456, 332] width 8 height 5
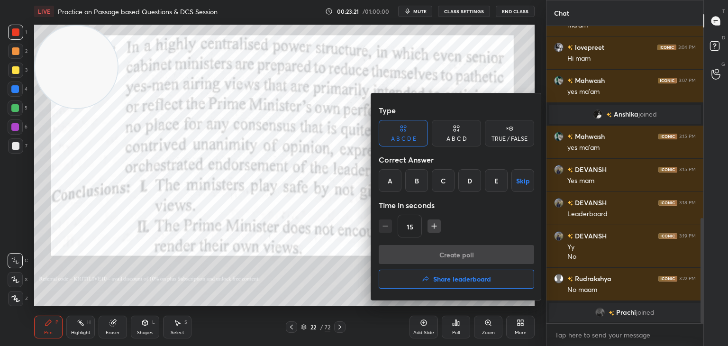
click at [465, 139] on div "A B C D" at bounding box center [457, 139] width 20 height 6
click at [489, 185] on div "D" at bounding box center [489, 180] width 28 height 23
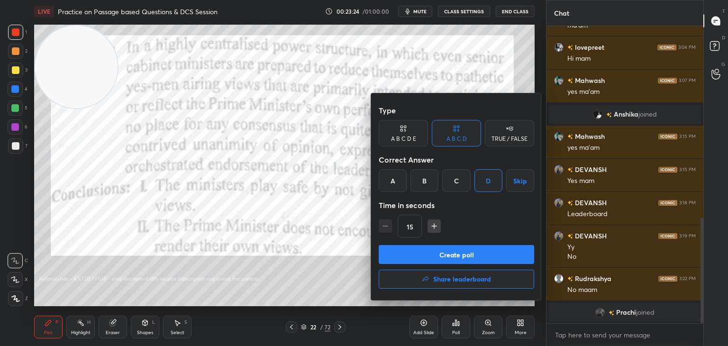
click at [452, 252] on button "Create poll" at bounding box center [456, 254] width 155 height 19
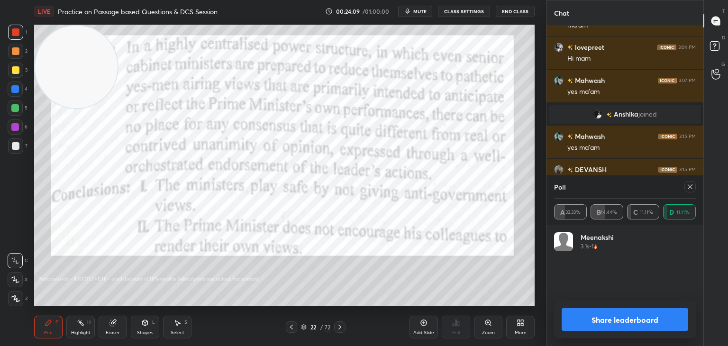
scroll to position [3, 3]
click at [687, 188] on icon at bounding box center [690, 187] width 8 height 8
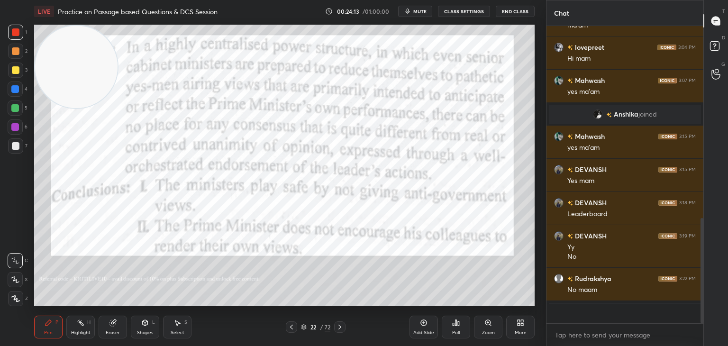
scroll to position [279, 154]
click at [77, 329] on div "Highlight H" at bounding box center [80, 327] width 28 height 23
click at [43, 329] on div "Pen P" at bounding box center [48, 327] width 28 height 23
click at [454, 326] on icon at bounding box center [453, 324] width 1 height 2
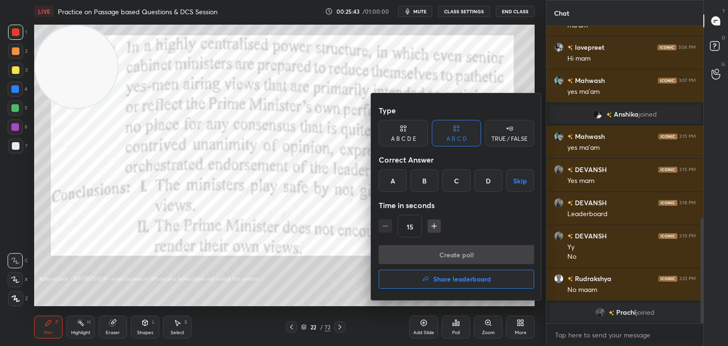
click at [393, 183] on div "A" at bounding box center [393, 180] width 28 height 23
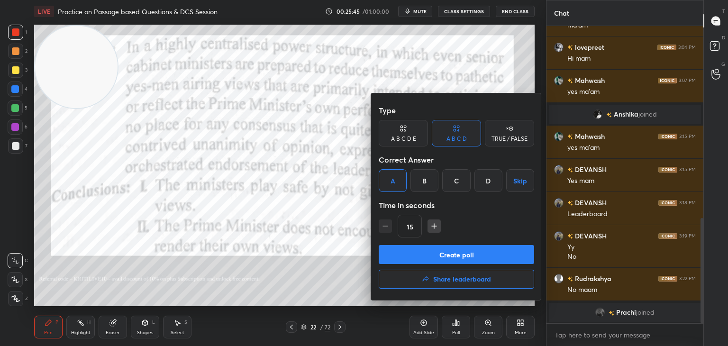
click at [425, 252] on button "Create poll" at bounding box center [456, 254] width 155 height 19
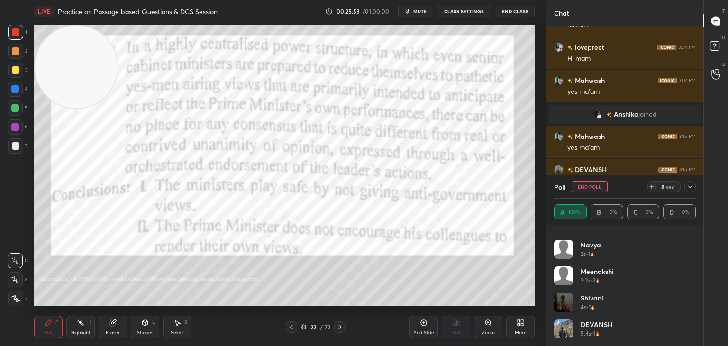
scroll to position [0, 0]
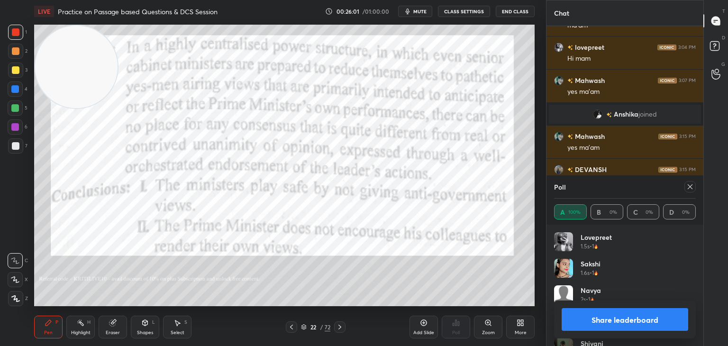
click at [689, 186] on icon at bounding box center [690, 187] width 8 height 8
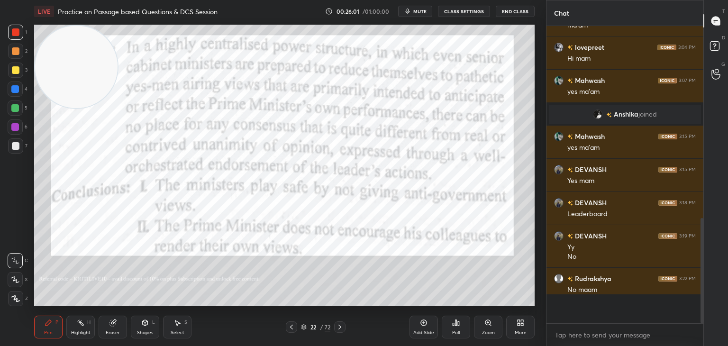
scroll to position [317, 154]
click at [425, 322] on icon at bounding box center [424, 323] width 8 height 8
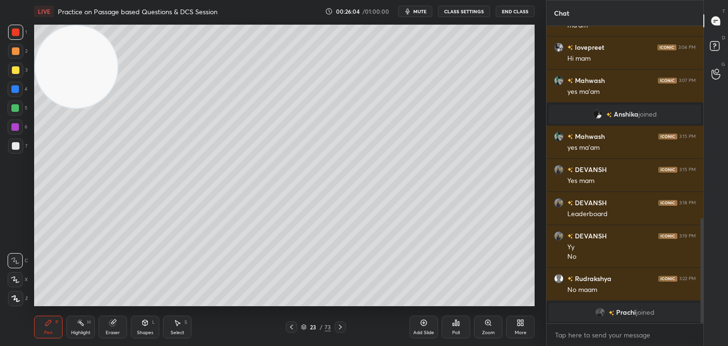
click at [17, 150] on div at bounding box center [15, 145] width 15 height 15
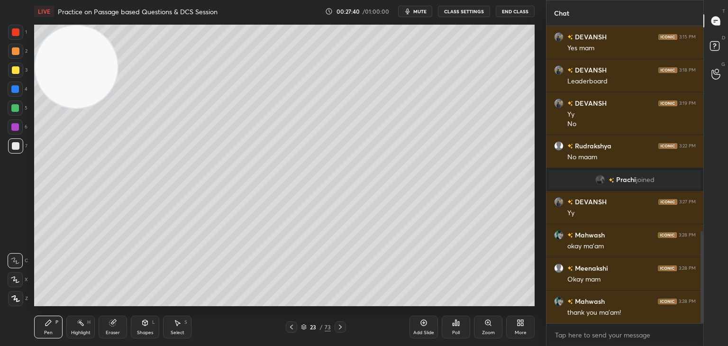
scroll to position [665, 0]
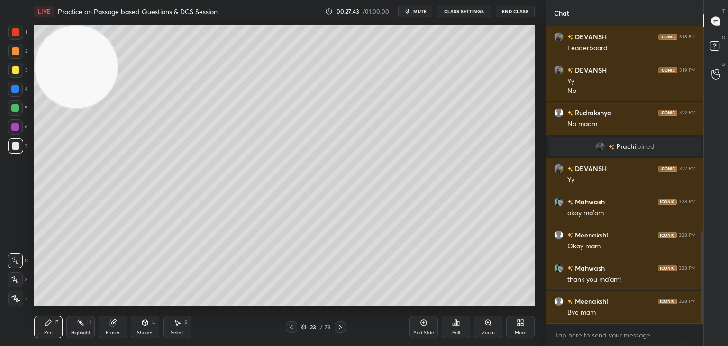
click at [423, 325] on icon at bounding box center [424, 323] width 8 height 8
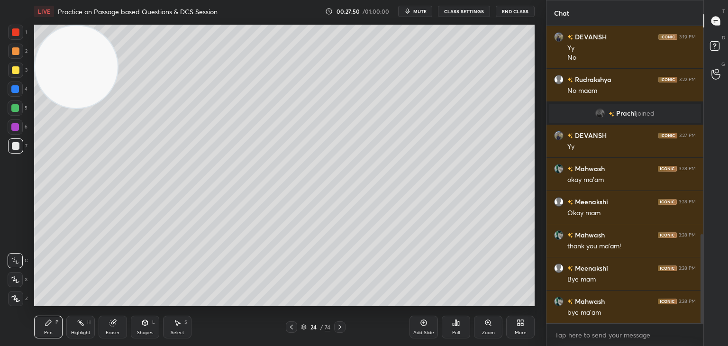
scroll to position [731, 0]
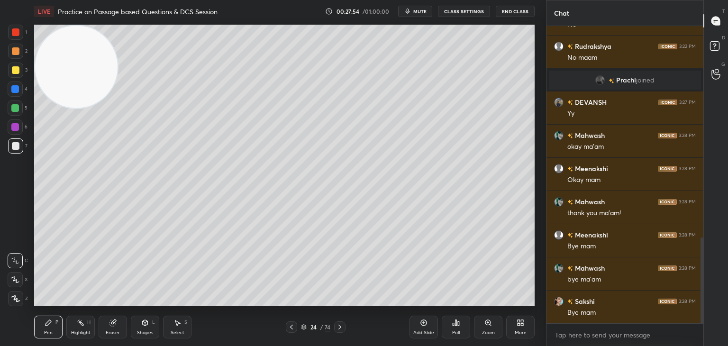
click at [513, 13] on button "End Class" at bounding box center [515, 11] width 39 height 11
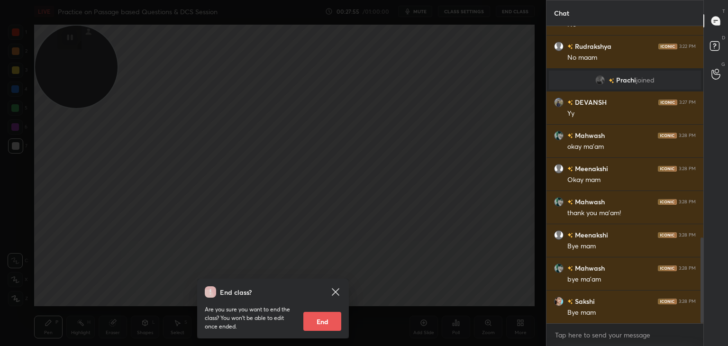
scroll to position [764, 0]
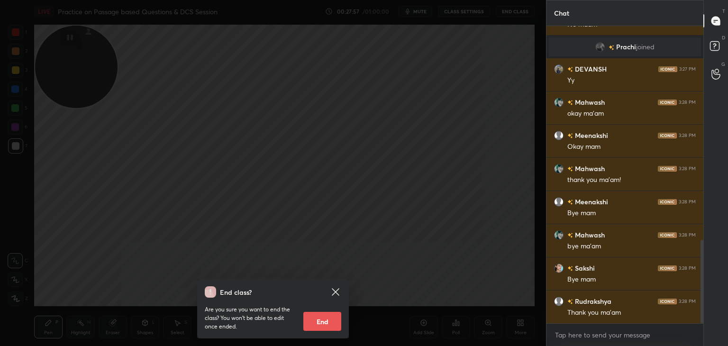
click at [323, 323] on button "End" at bounding box center [322, 321] width 38 height 19
type textarea "x"
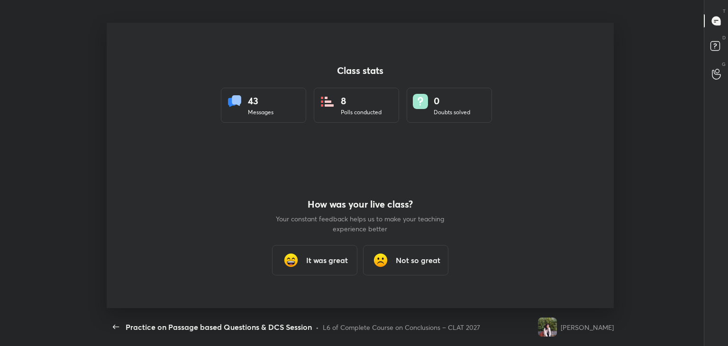
scroll to position [47120, 46685]
